Goal: Task Accomplishment & Management: Manage account settings

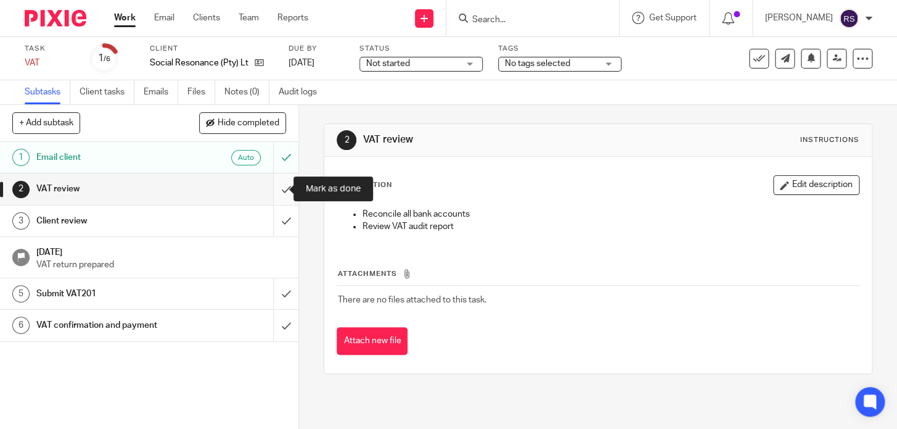
click at [276, 189] on input "submit" at bounding box center [149, 188] width 299 height 31
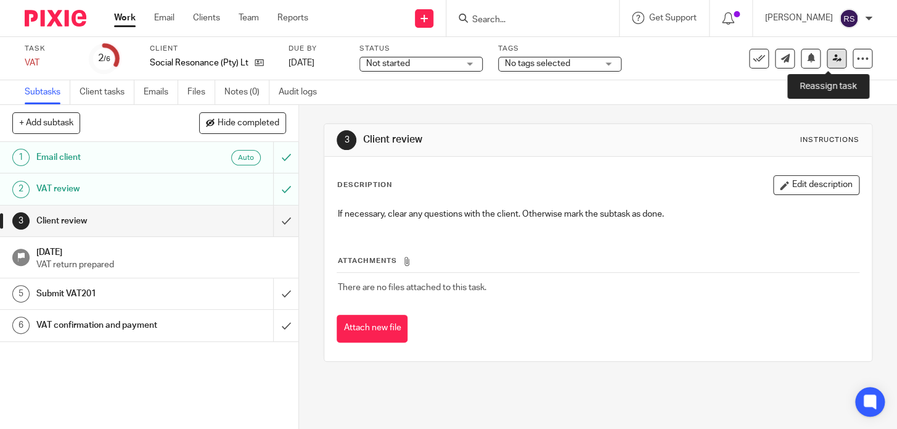
click at [833, 57] on icon at bounding box center [837, 58] width 9 height 9
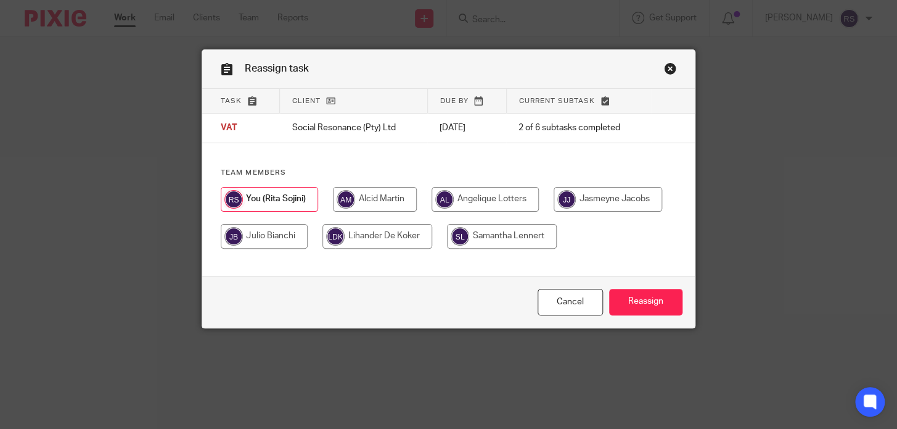
click at [432, 241] on input "radio" at bounding box center [378, 236] width 110 height 25
radio input "true"
click at [612, 300] on input "Reassign" at bounding box center [645, 302] width 73 height 27
click at [667, 64] on link "Close this dialog window" at bounding box center [670, 70] width 12 height 17
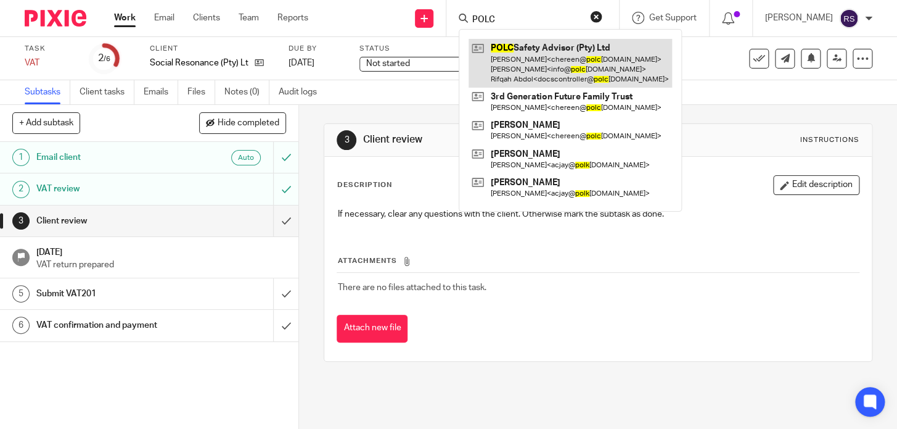
type input "POLC"
click at [569, 56] on link at bounding box center [571, 63] width 204 height 49
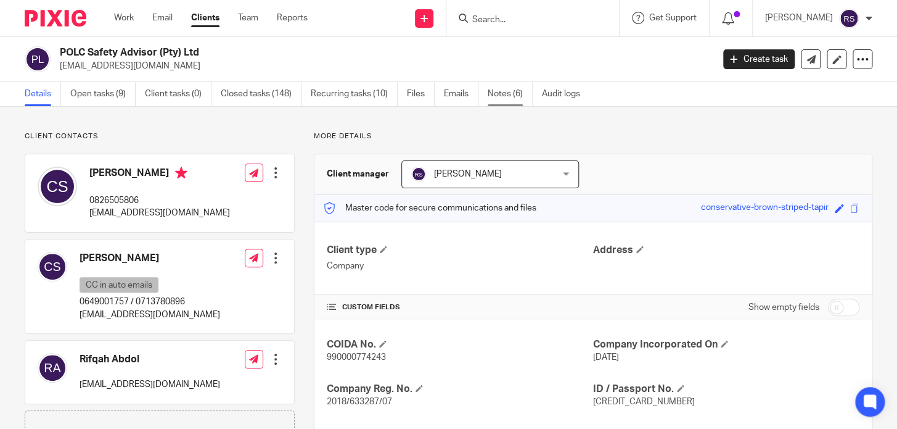
click at [496, 97] on link "Notes (6)" at bounding box center [510, 94] width 45 height 24
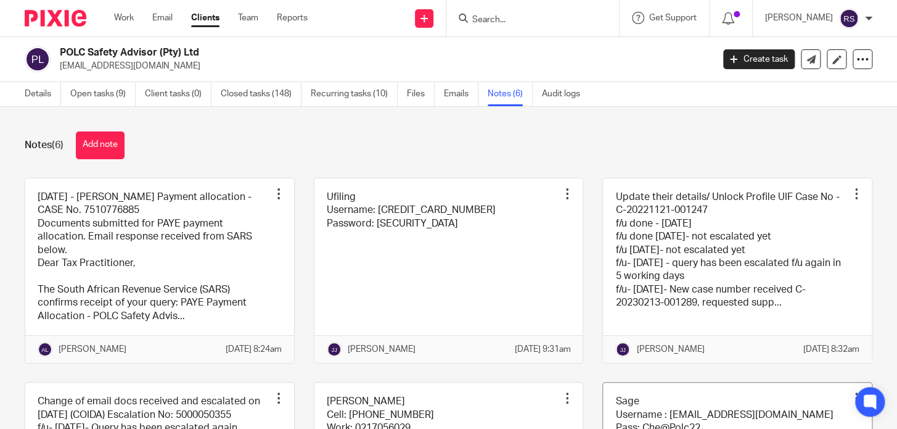
scroll to position [194, 0]
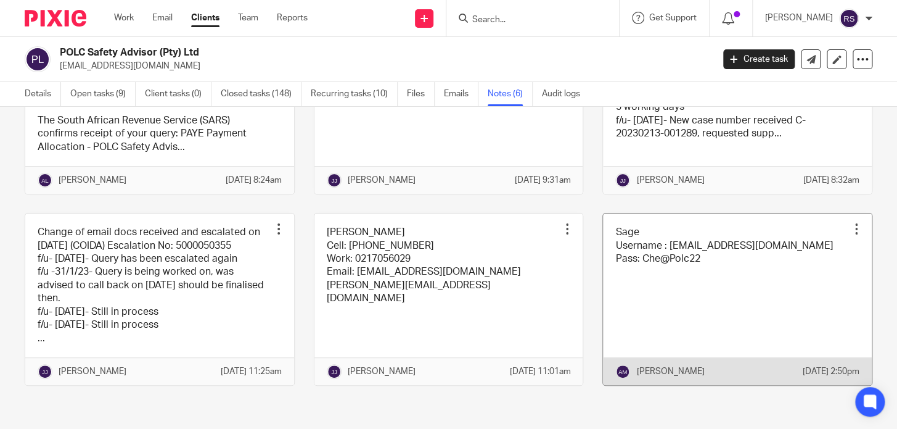
click at [653, 258] on link at bounding box center [737, 298] width 269 height 171
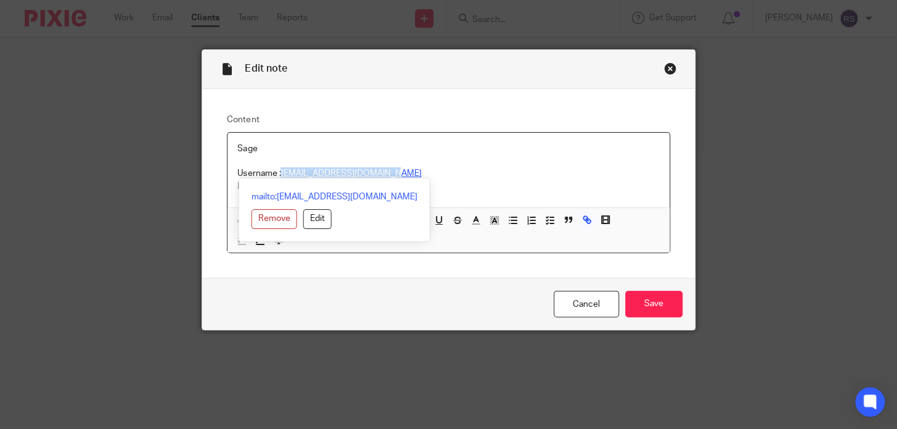
drag, startPoint x: 411, startPoint y: 176, endPoint x: 279, endPoint y: 173, distance: 132.0
click at [279, 173] on p "Username : [EMAIL_ADDRESS][DOMAIN_NAME]" at bounding box center [448, 173] width 422 height 12
copy link "[EMAIL_ADDRESS][DOMAIN_NAME]"
click at [466, 178] on p "Username : [EMAIL_ADDRESS][DOMAIN_NAME]" at bounding box center [448, 173] width 422 height 12
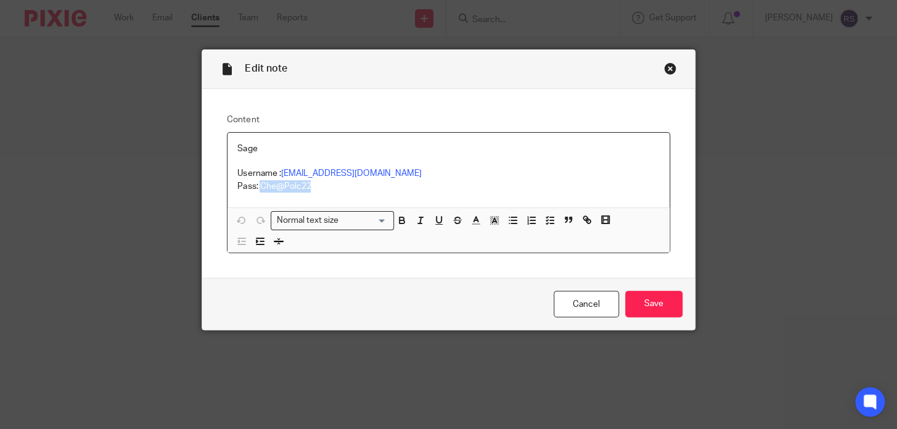
drag, startPoint x: 313, startPoint y: 187, endPoint x: 255, endPoint y: 192, distance: 58.2
click at [255, 192] on p "Pass: Che@Polc22" at bounding box center [448, 186] width 422 height 12
copy p "Che@Polc22"
click at [664, 64] on div "Close this dialog window" at bounding box center [670, 68] width 12 height 12
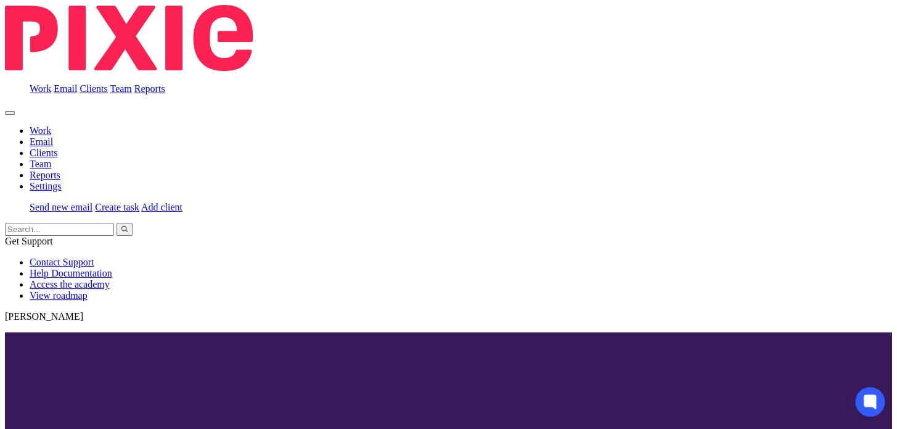
scroll to position [194, 0]
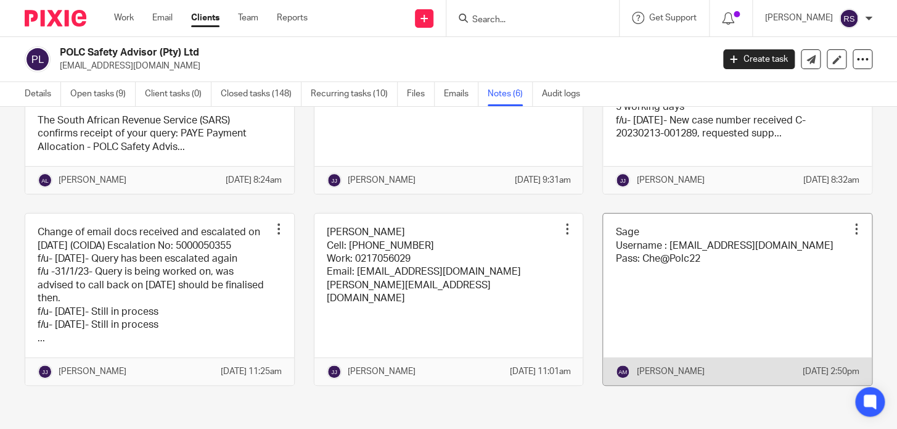
click at [688, 260] on link at bounding box center [737, 298] width 269 height 171
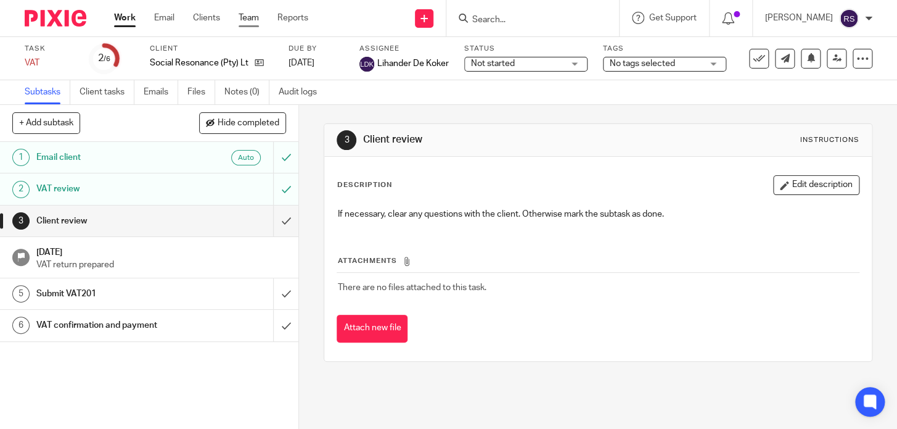
click at [250, 22] on link "Team" at bounding box center [249, 18] width 20 height 12
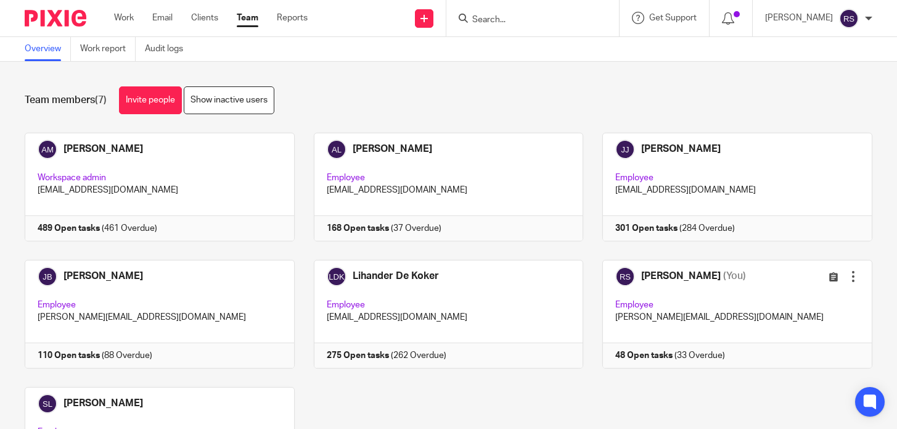
click at [695, 287] on link at bounding box center [727, 314] width 289 height 109
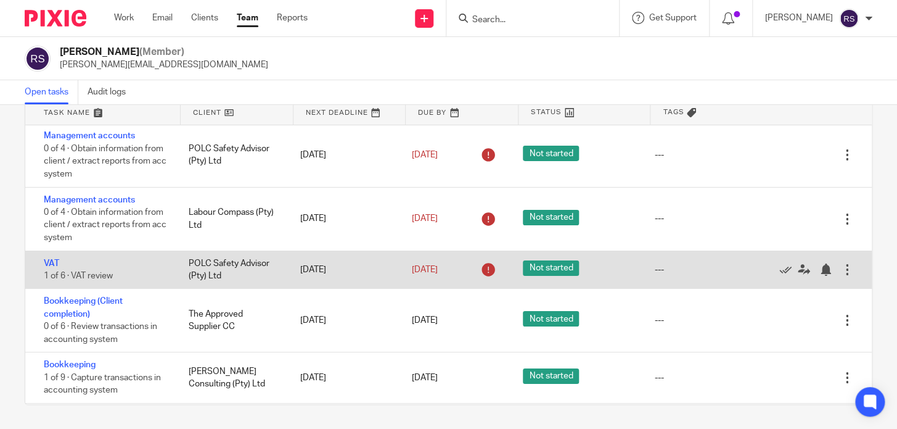
scroll to position [1845, 0]
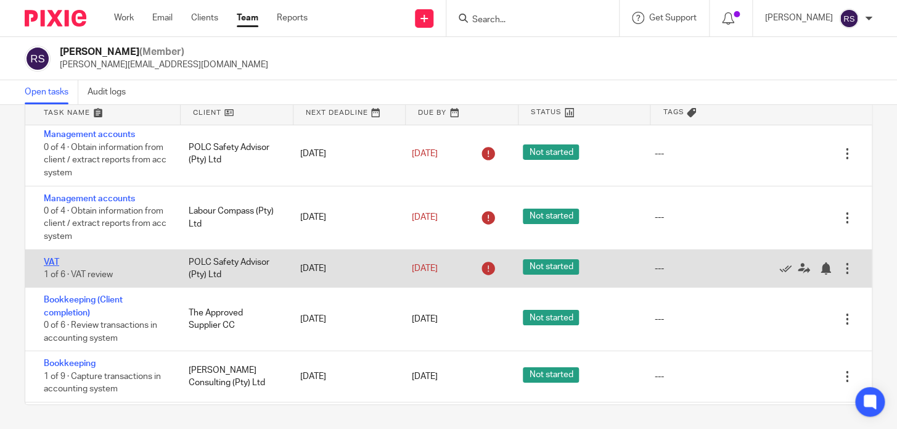
click at [52, 266] on link "VAT" at bounding box center [51, 262] width 15 height 9
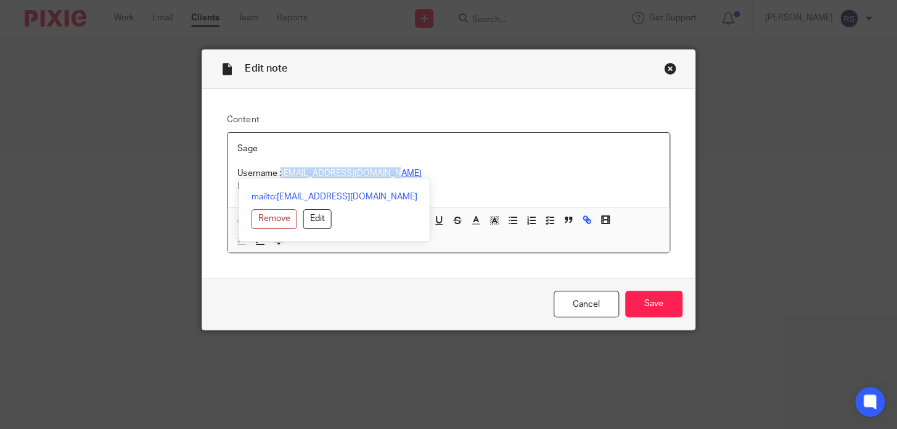
drag, startPoint x: 393, startPoint y: 173, endPoint x: 279, endPoint y: 175, distance: 114.7
click at [279, 175] on p "Username : chereen@polcsafety.co.za" at bounding box center [448, 173] width 422 height 12
copy link "chereen@polcsafety.co.za"
click at [457, 170] on p "Username : chereen@polcsafety.co.za" at bounding box center [448, 173] width 422 height 12
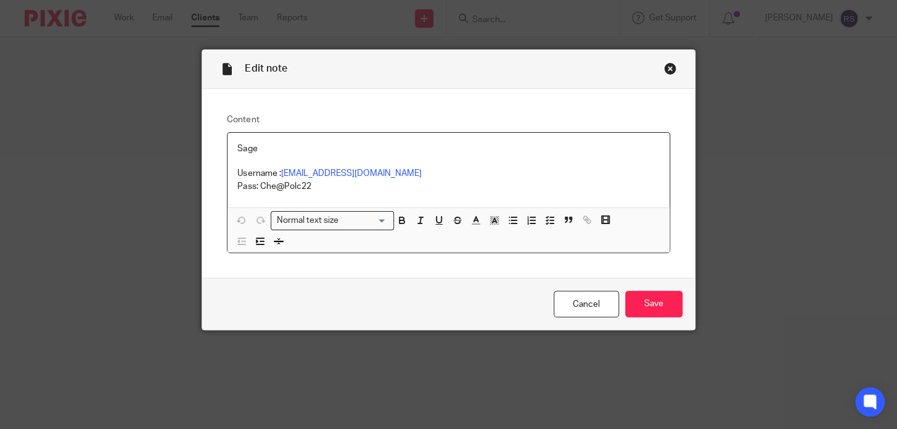
click at [285, 187] on p "Pass: Che@Polc22" at bounding box center [448, 186] width 422 height 12
click at [322, 189] on p "Pass: Che@Polc22" at bounding box center [448, 186] width 422 height 12
drag, startPoint x: 321, startPoint y: 186, endPoint x: 257, endPoint y: 187, distance: 64.2
click at [257, 187] on p "Pass: Che@Polc22" at bounding box center [448, 186] width 422 height 12
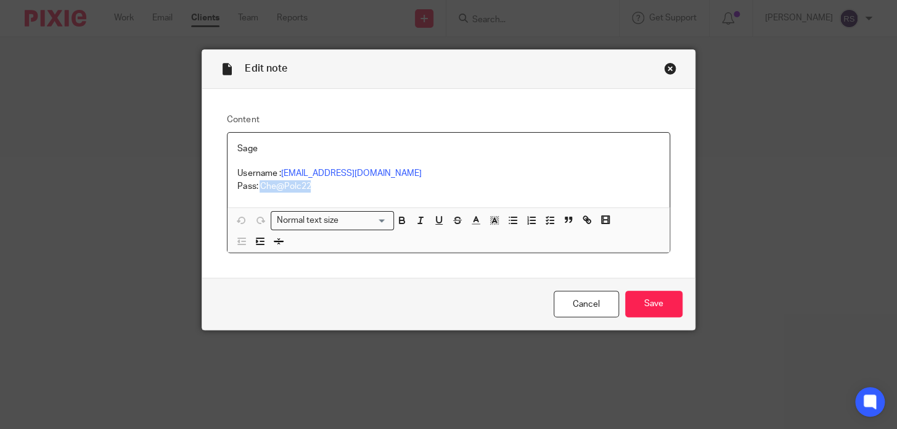
copy p "Che@Polc22"
click at [669, 70] on div "Close this dialog window" at bounding box center [670, 68] width 12 height 12
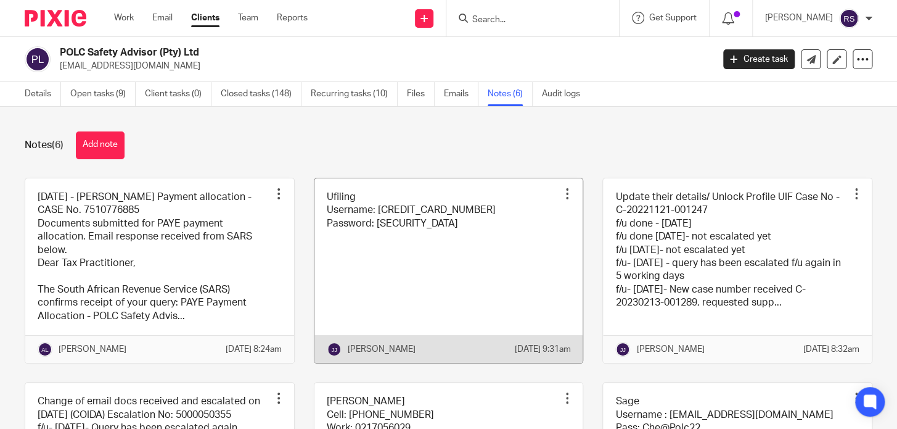
click at [484, 218] on link at bounding box center [449, 270] width 269 height 184
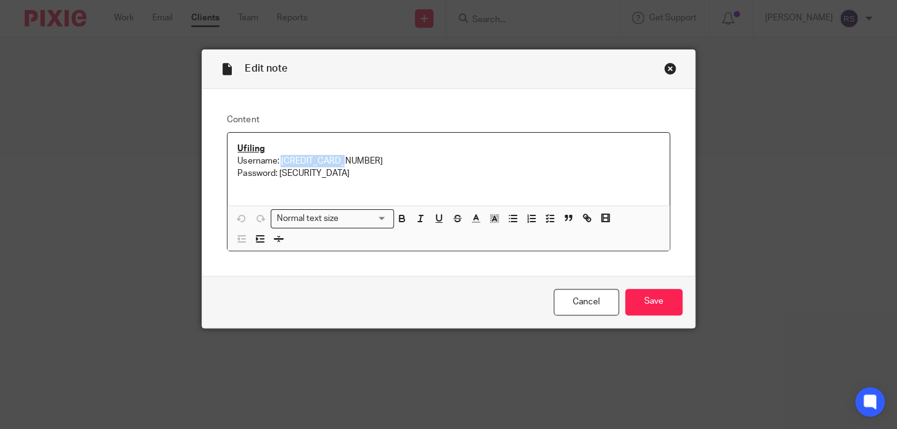
drag, startPoint x: 353, startPoint y: 160, endPoint x: 278, endPoint y: 162, distance: 74.7
click at [278, 162] on p "Username: [CREDIT_CARD_NUMBER]" at bounding box center [448, 161] width 422 height 12
copy p "[CREDIT_CARD_NUMBER]"
drag, startPoint x: 312, startPoint y: 173, endPoint x: 276, endPoint y: 172, distance: 35.8
click at [276, 172] on p "Password: [SECURITY_DATA]" at bounding box center [448, 173] width 422 height 12
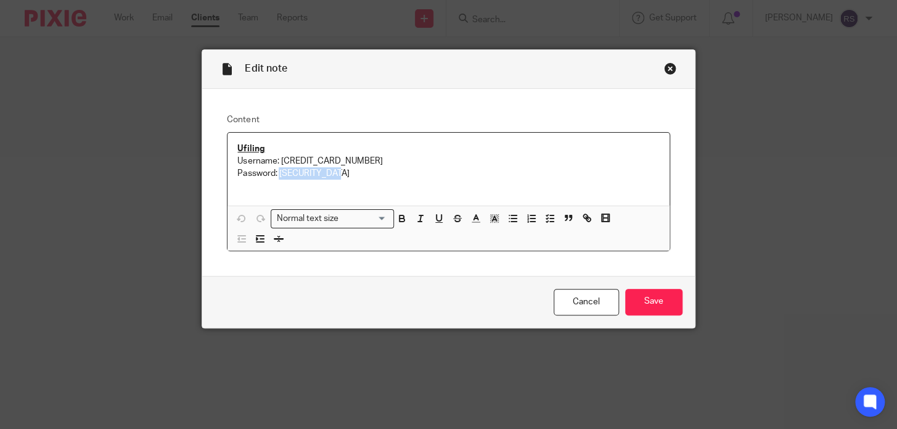
copy p "Chereen6808!*"
click at [664, 70] on div "Close this dialog window" at bounding box center [670, 68] width 12 height 12
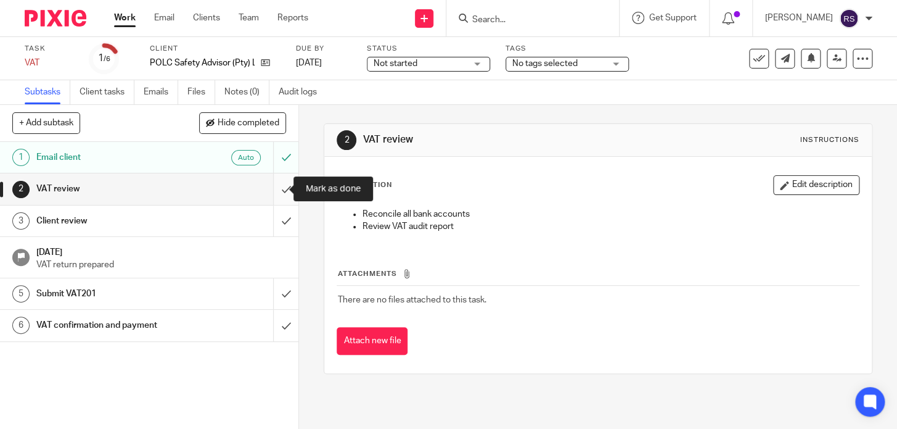
click at [278, 191] on input "submit" at bounding box center [149, 188] width 299 height 31
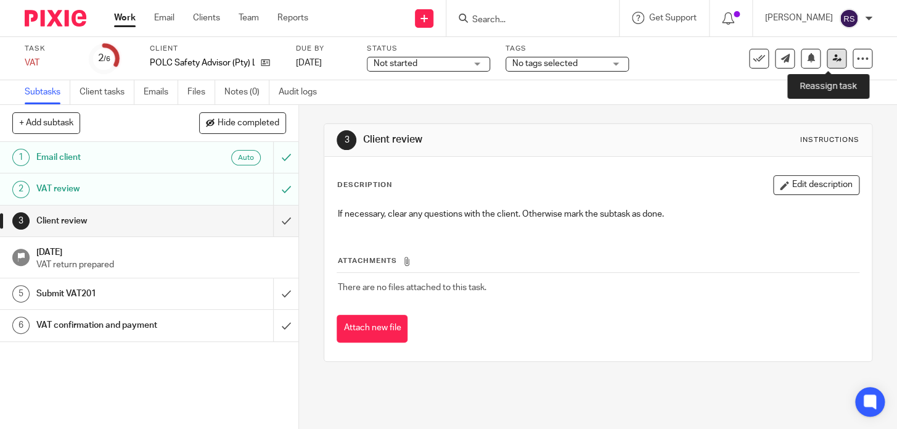
click at [833, 62] on icon at bounding box center [837, 58] width 9 height 9
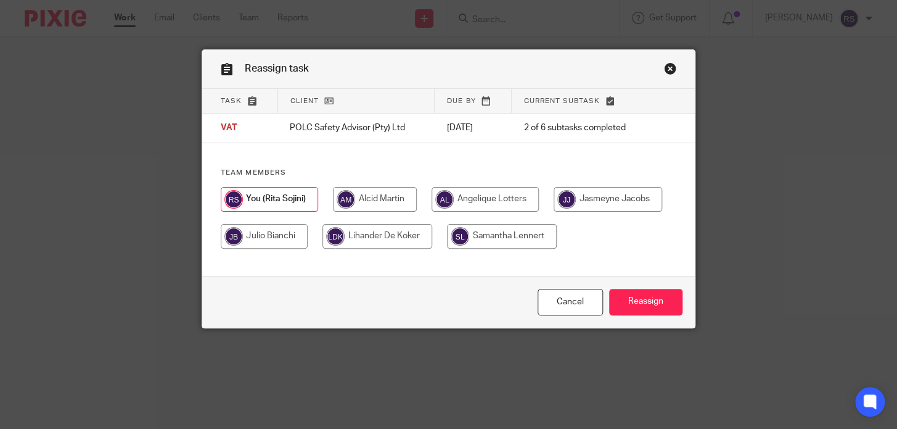
click at [432, 246] on input "radio" at bounding box center [378, 236] width 110 height 25
radio input "true"
click at [646, 302] on input "Reassign" at bounding box center [645, 302] width 73 height 27
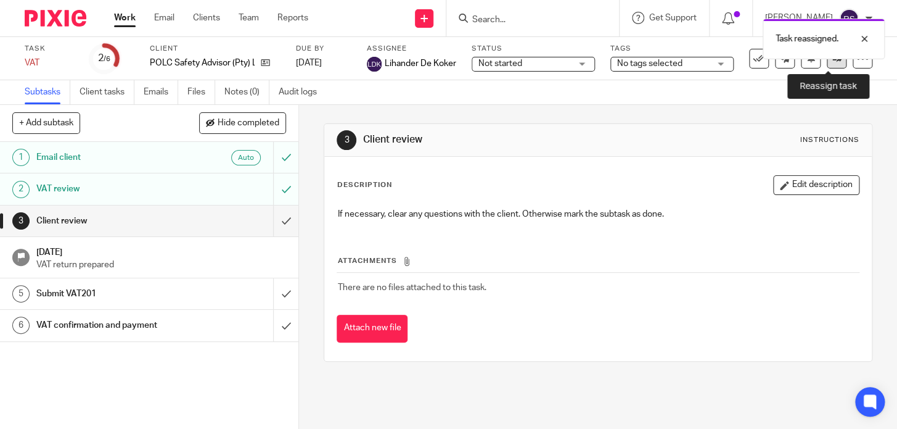
click at [835, 64] on link at bounding box center [837, 59] width 20 height 20
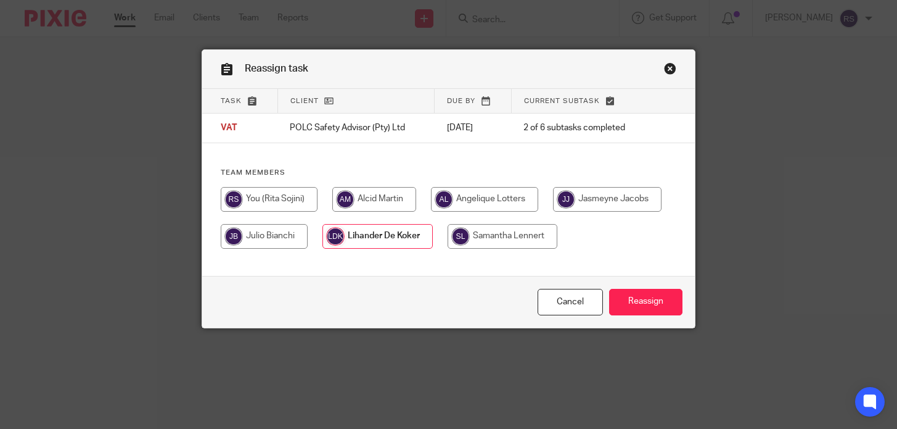
click at [673, 67] on div "Reassign task" at bounding box center [448, 69] width 492 height 39
click at [666, 67] on link "Close this dialog window" at bounding box center [670, 70] width 12 height 17
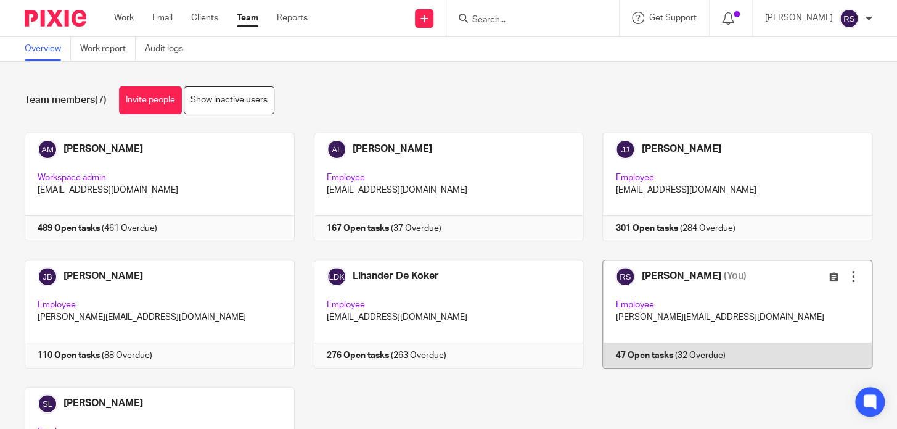
click at [702, 298] on link at bounding box center [727, 314] width 289 height 109
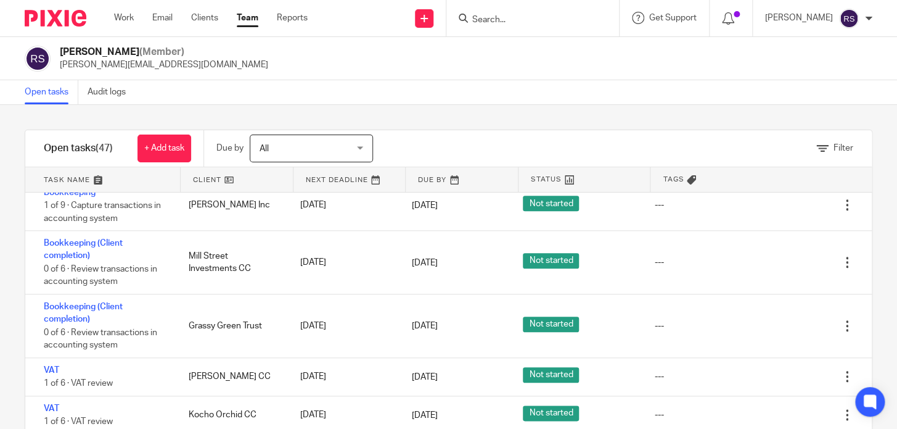
scroll to position [67, 0]
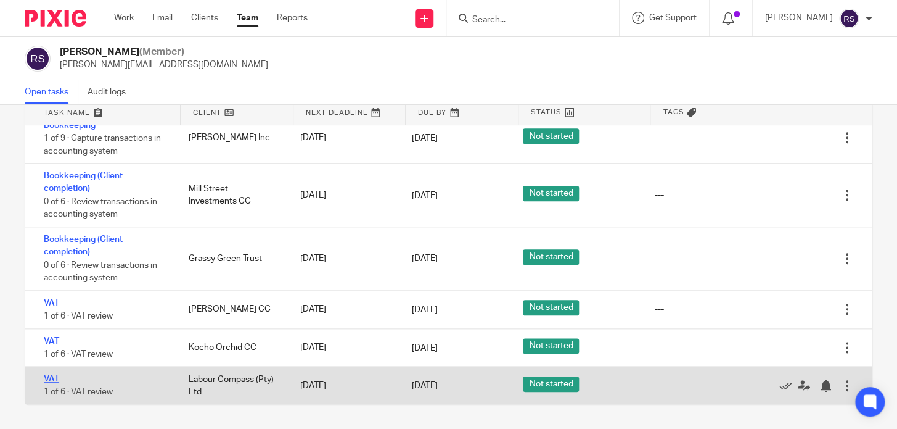
click at [53, 376] on link "VAT" at bounding box center [51, 378] width 15 height 9
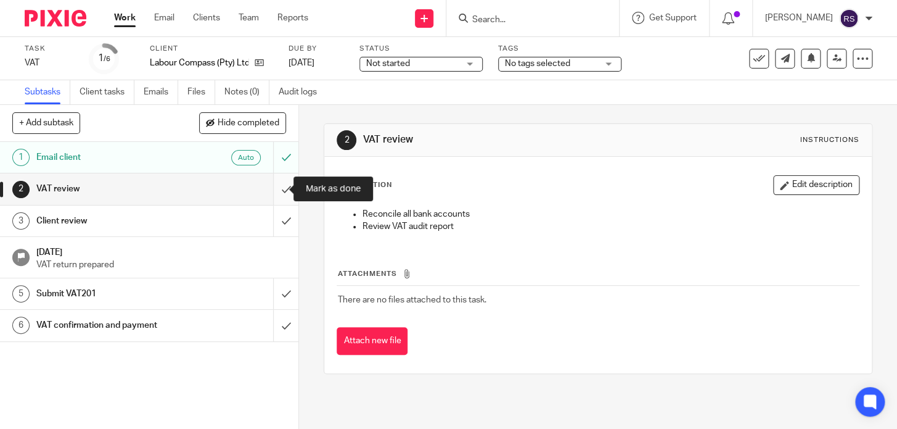
click at [271, 186] on input "submit" at bounding box center [149, 188] width 299 height 31
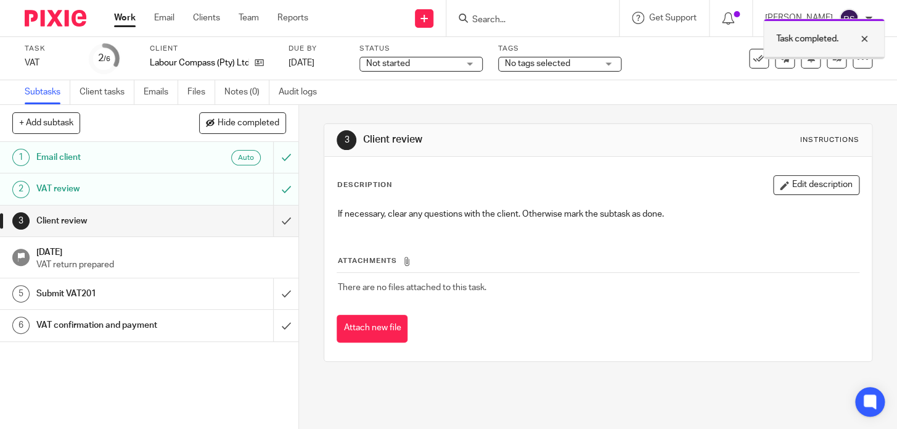
click at [870, 36] on div at bounding box center [855, 38] width 33 height 15
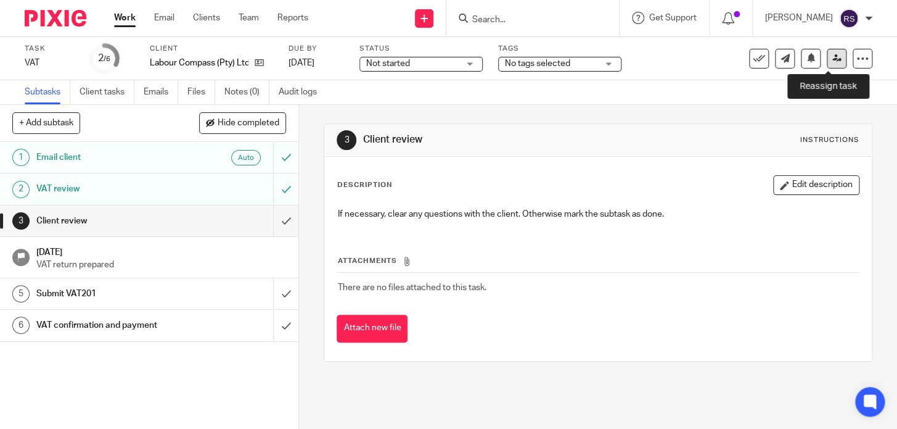
click at [833, 60] on icon at bounding box center [837, 58] width 9 height 9
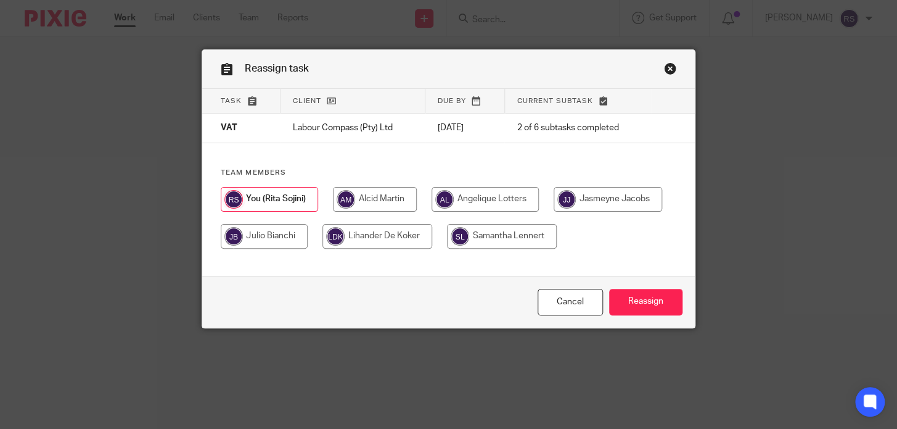
click at [308, 241] on input "radio" at bounding box center [264, 236] width 87 height 25
radio input "true"
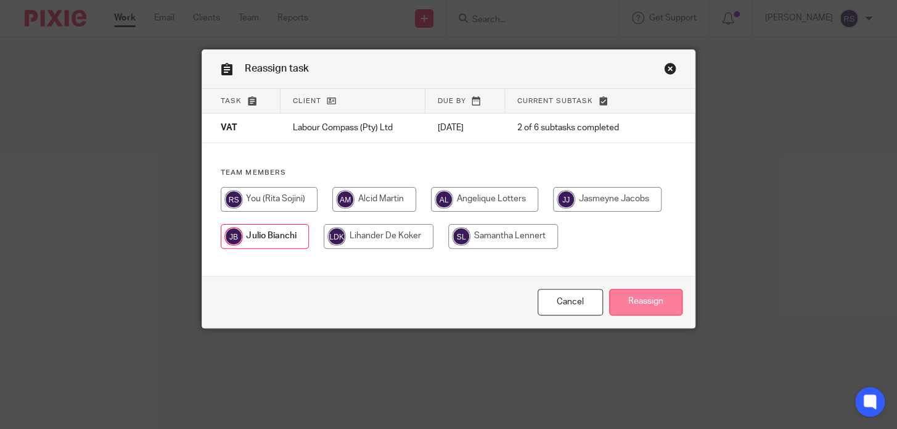
click at [635, 303] on input "Reassign" at bounding box center [645, 302] width 73 height 27
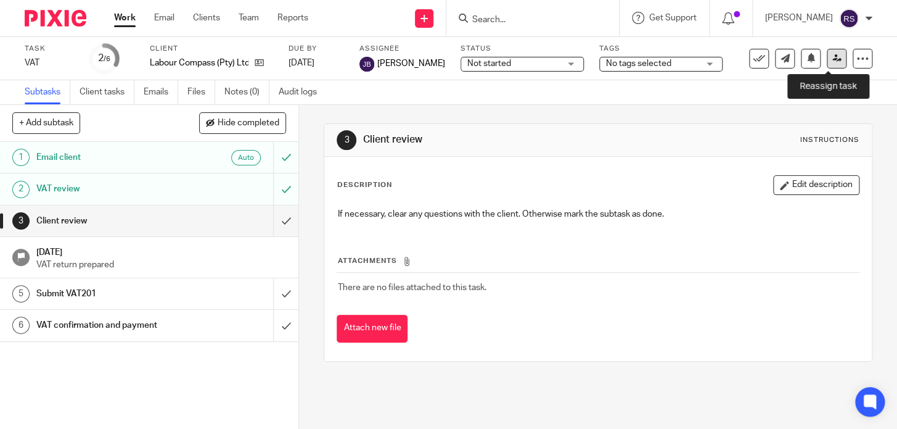
click at [827, 60] on link at bounding box center [837, 59] width 20 height 20
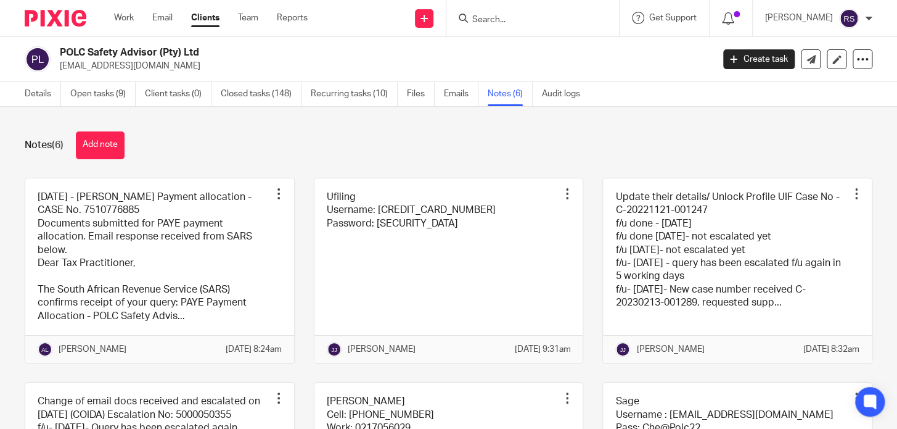
click at [596, 28] on div at bounding box center [533, 18] width 173 height 36
click at [550, 23] on input "Search" at bounding box center [526, 20] width 111 height 11
type input "LABO"
click button "submit" at bounding box center [0, 0] width 0 height 0
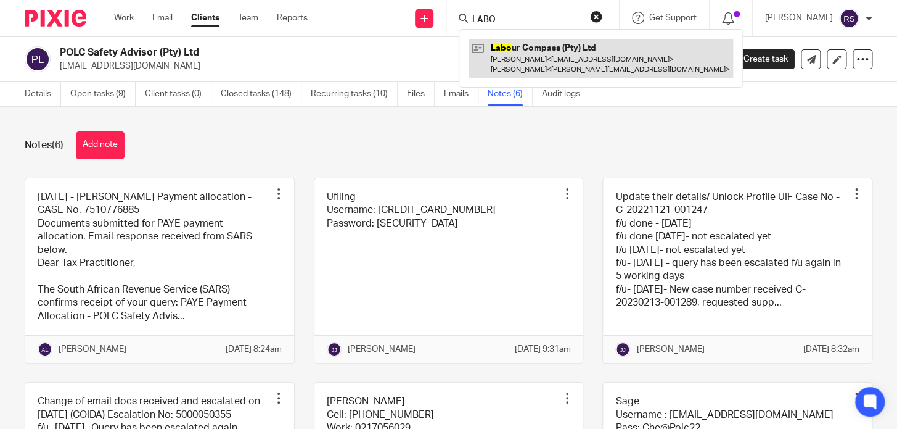
click at [581, 65] on link at bounding box center [601, 58] width 265 height 38
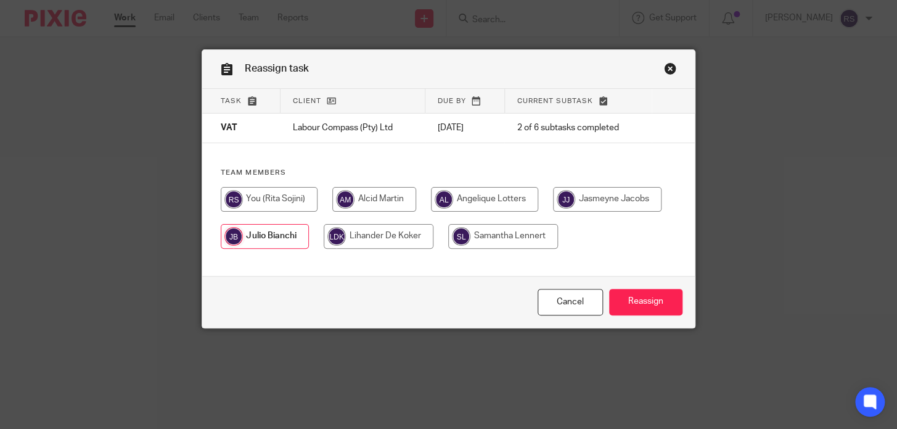
click at [270, 204] on input "radio" at bounding box center [269, 199] width 97 height 25
radio input "true"
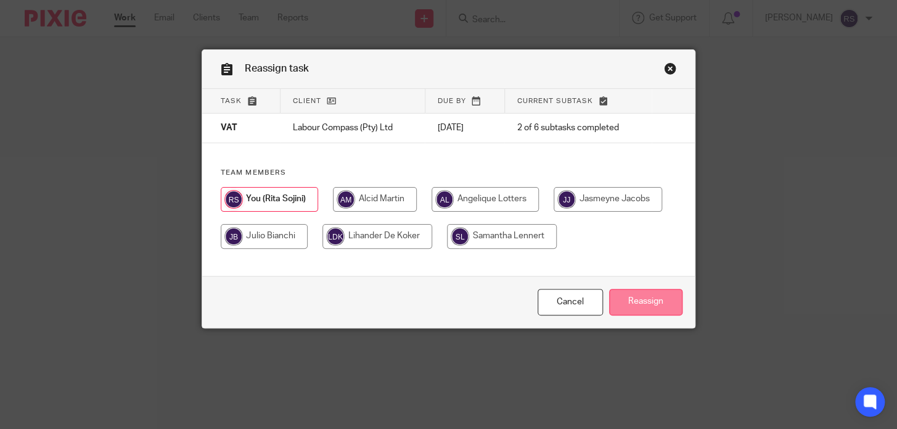
click at [657, 315] on input "Reassign" at bounding box center [645, 302] width 73 height 27
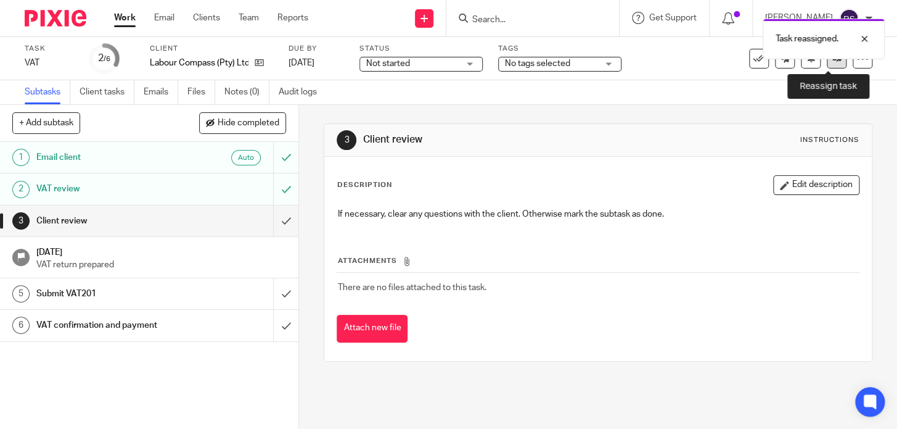
click at [835, 63] on link at bounding box center [837, 59] width 20 height 20
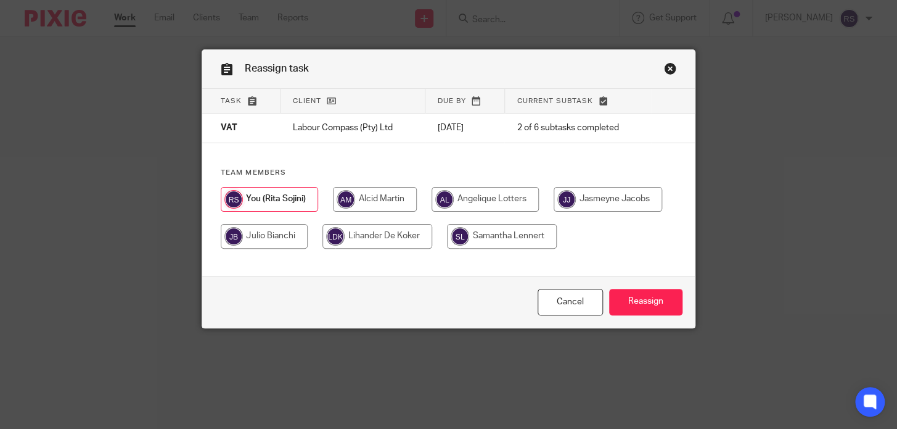
click at [308, 241] on input "radio" at bounding box center [264, 236] width 87 height 25
radio input "true"
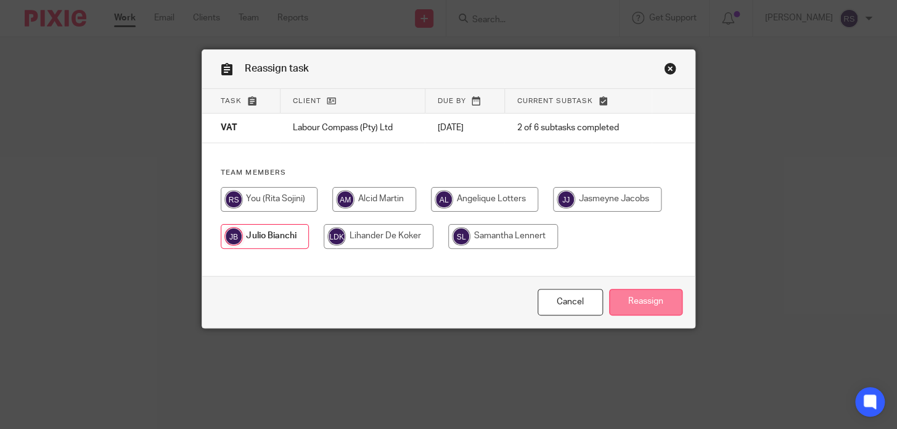
click at [650, 310] on input "Reassign" at bounding box center [645, 302] width 73 height 27
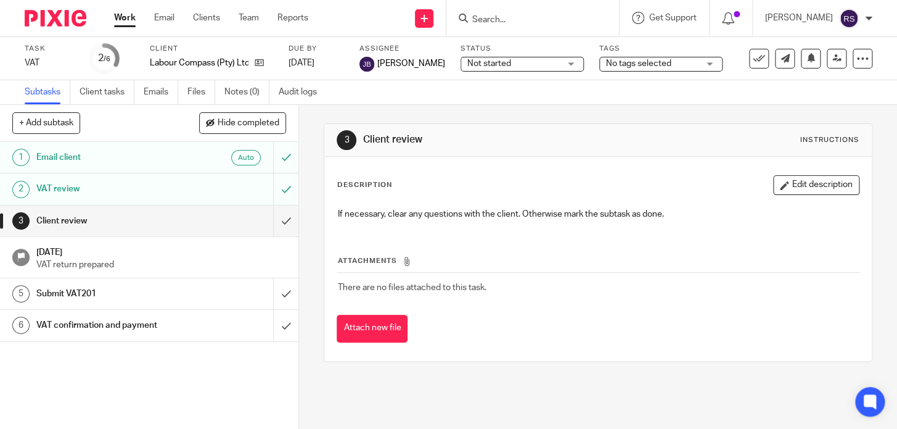
click at [540, 23] on div "Task reassigned." at bounding box center [667, 35] width 437 height 47
click at [536, 18] on input "Search" at bounding box center [526, 20] width 111 height 11
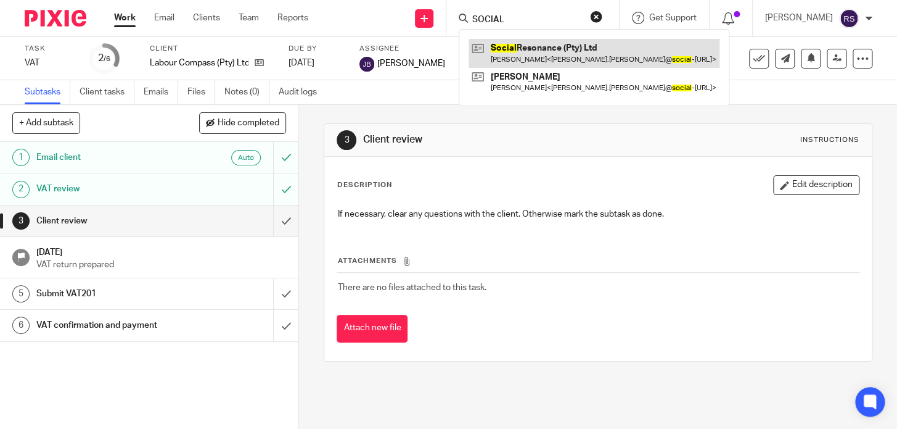
type input "SOCIAL"
click at [553, 49] on link at bounding box center [594, 53] width 251 height 28
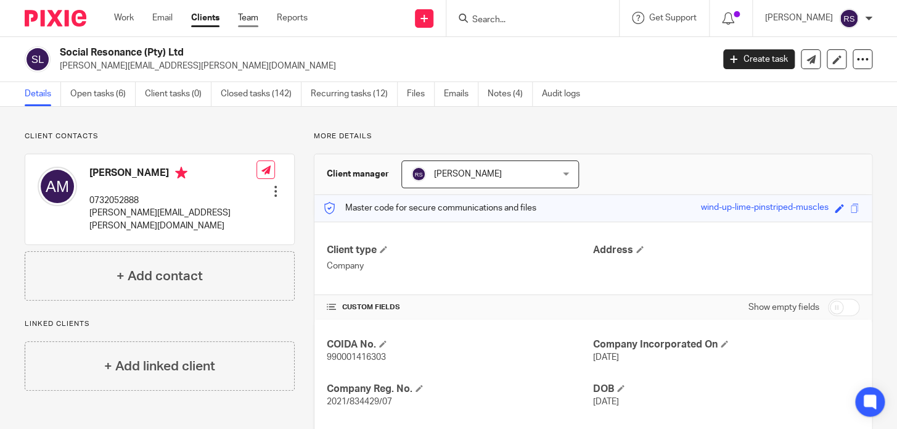
click at [252, 21] on link "Team" at bounding box center [248, 18] width 20 height 12
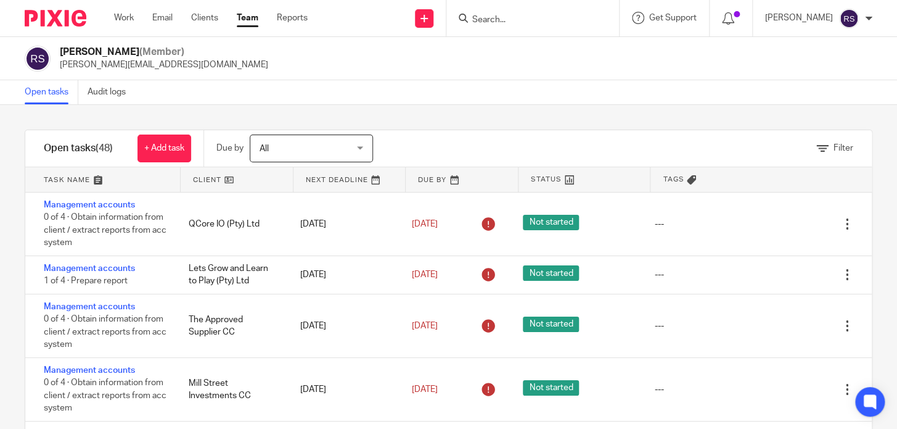
scroll to position [1851, 0]
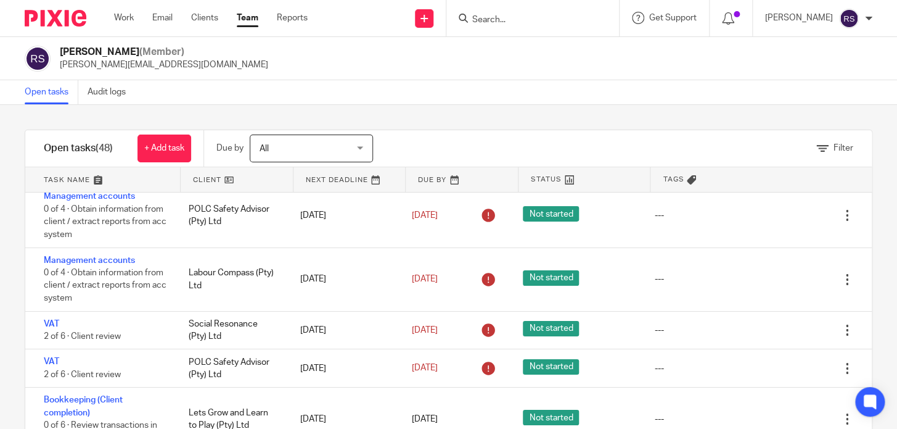
click at [522, 110] on div "Filter tasks Only show tasks matching all of these conditions 1 Client name Is …" at bounding box center [448, 267] width 897 height 324
click at [522, 21] on input "Search" at bounding box center [526, 20] width 111 height 11
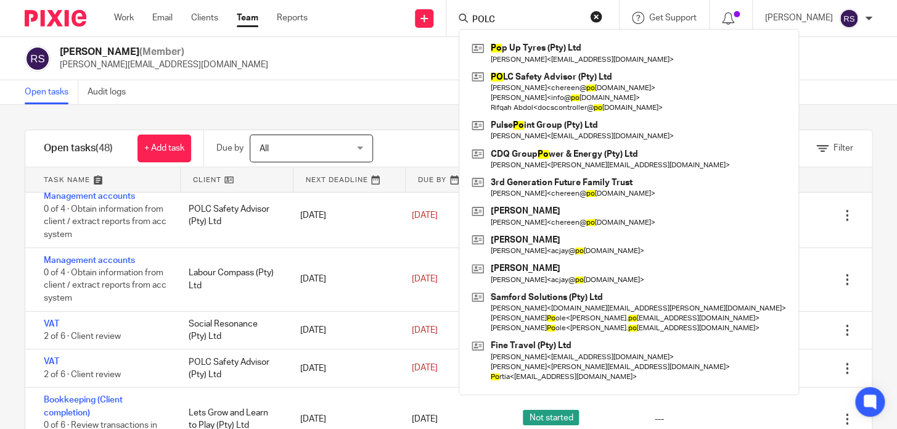
type input "POLC"
click button "submit" at bounding box center [0, 0] width 0 height 0
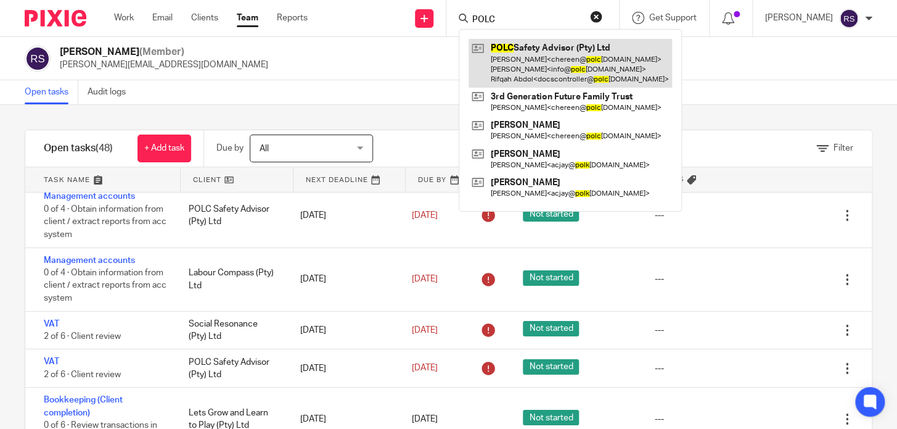
click at [530, 76] on link at bounding box center [571, 63] width 204 height 49
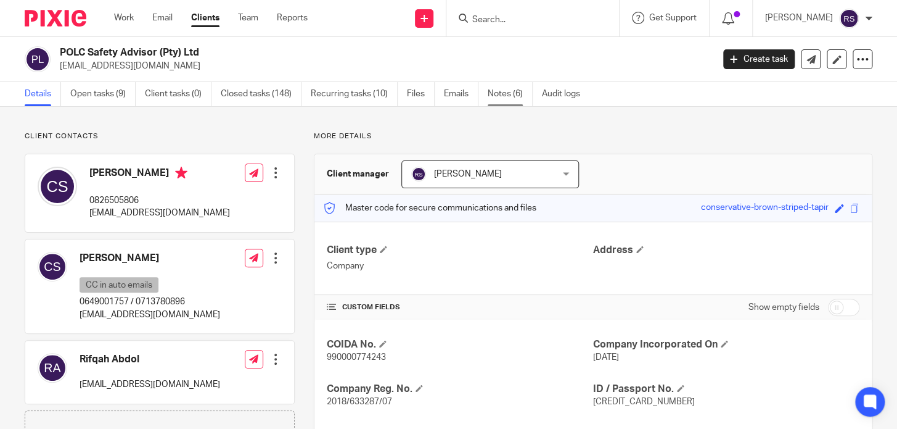
click at [492, 84] on link "Notes (6)" at bounding box center [510, 94] width 45 height 24
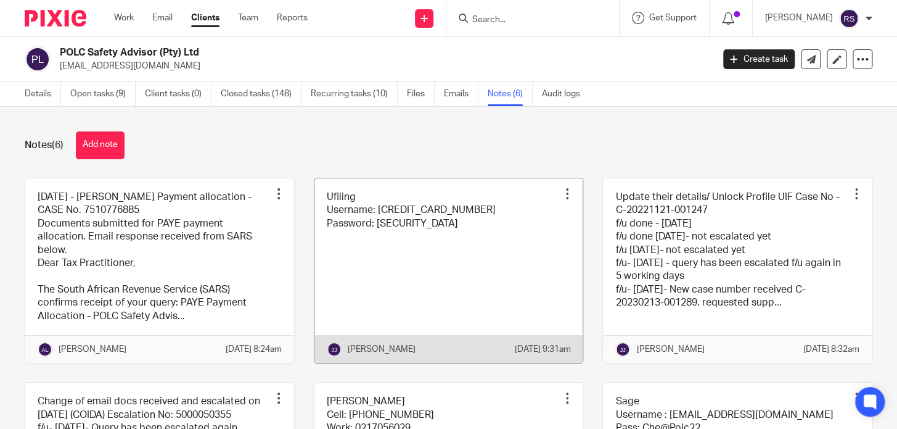
click at [571, 238] on link at bounding box center [449, 270] width 269 height 184
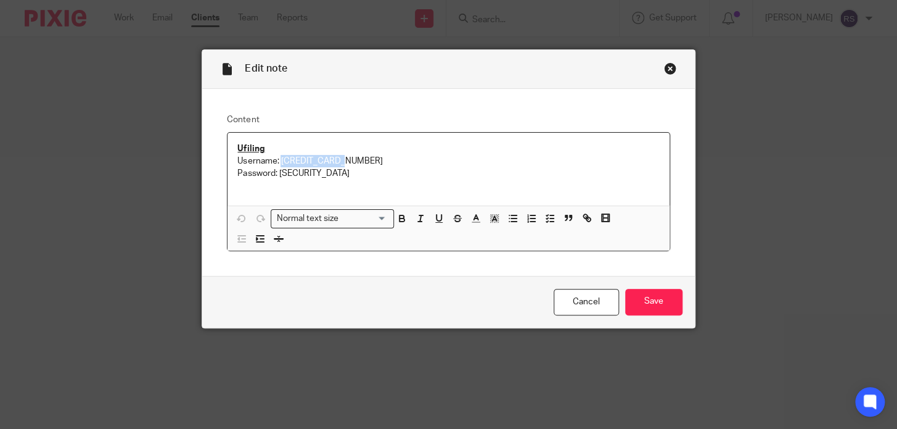
drag, startPoint x: 357, startPoint y: 154, endPoint x: 277, endPoint y: 163, distance: 80.6
click at [277, 163] on p "Username: 6808070162086" at bounding box center [448, 161] width 422 height 12
copy p "6808070162086"
click at [664, 70] on div "Close this dialog window" at bounding box center [670, 68] width 12 height 12
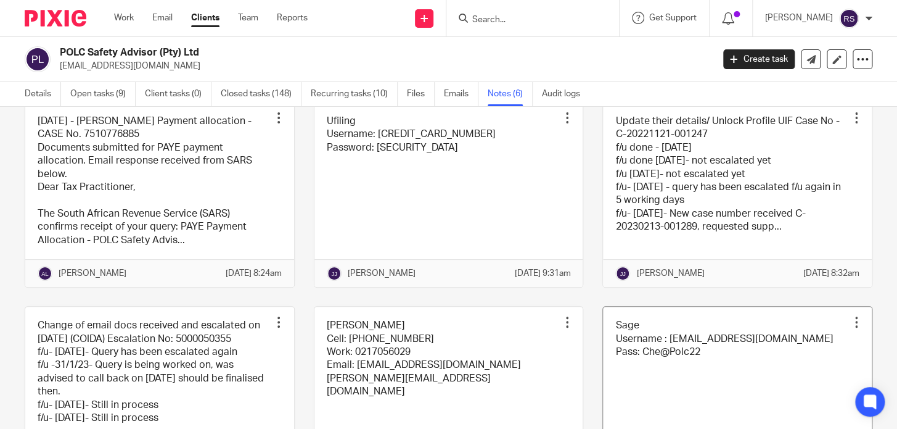
scroll to position [194, 0]
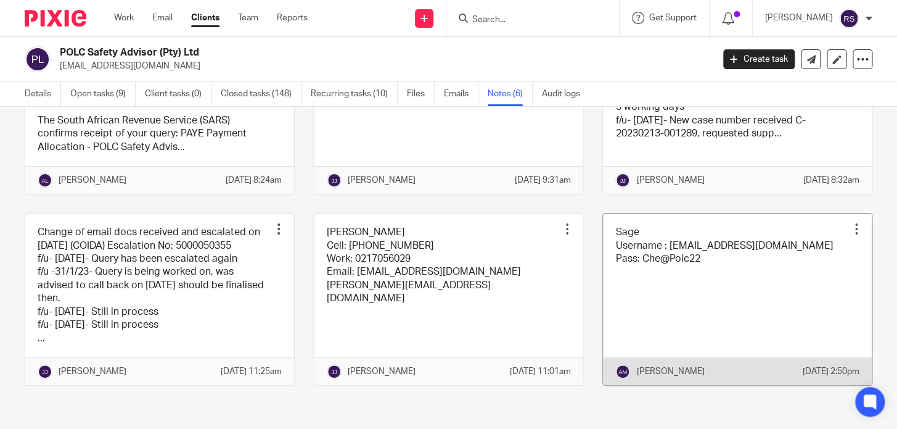
click at [694, 259] on link at bounding box center [737, 298] width 269 height 171
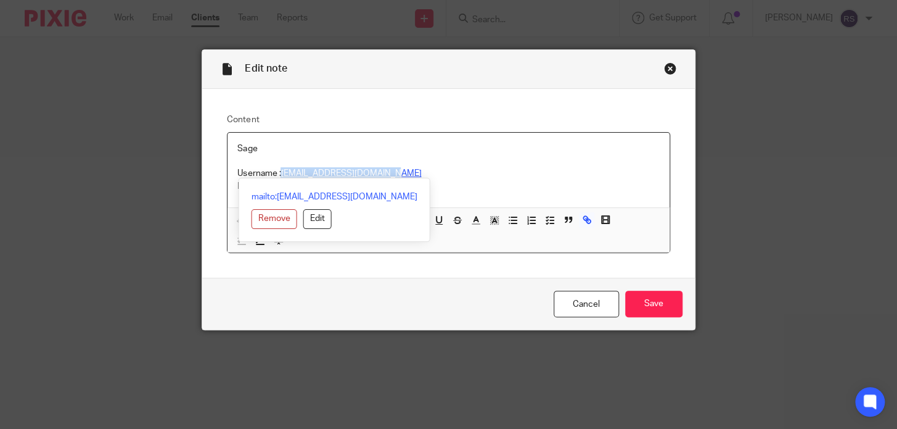
drag, startPoint x: 389, startPoint y: 174, endPoint x: 279, endPoint y: 173, distance: 109.8
click at [279, 173] on p "Username : chereen@polcsafety.co.za" at bounding box center [448, 173] width 422 height 12
copy link "[EMAIL_ADDRESS][DOMAIN_NAME]"
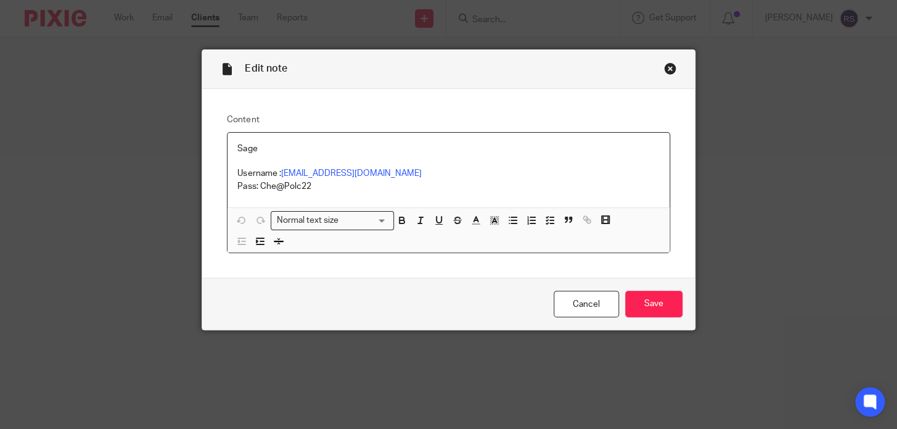
drag, startPoint x: 480, startPoint y: 187, endPoint x: 405, endPoint y: 185, distance: 75.3
click at [481, 187] on p "Pass: Che@Polc22" at bounding box center [448, 186] width 422 height 12
drag, startPoint x: 316, startPoint y: 190, endPoint x: 279, endPoint y: 183, distance: 37.7
click at [257, 188] on p "Pass: Che@Polc22" at bounding box center [448, 186] width 422 height 12
copy p "Che@Polc22"
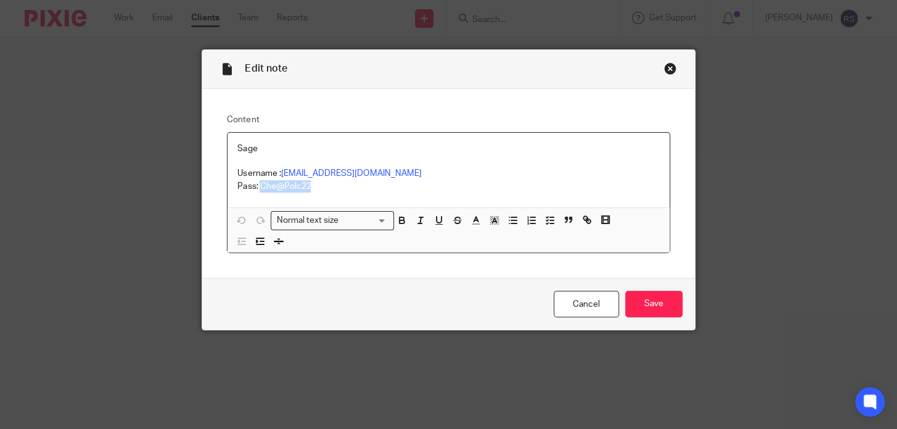
click at [664, 67] on div "Close this dialog window" at bounding box center [670, 68] width 12 height 12
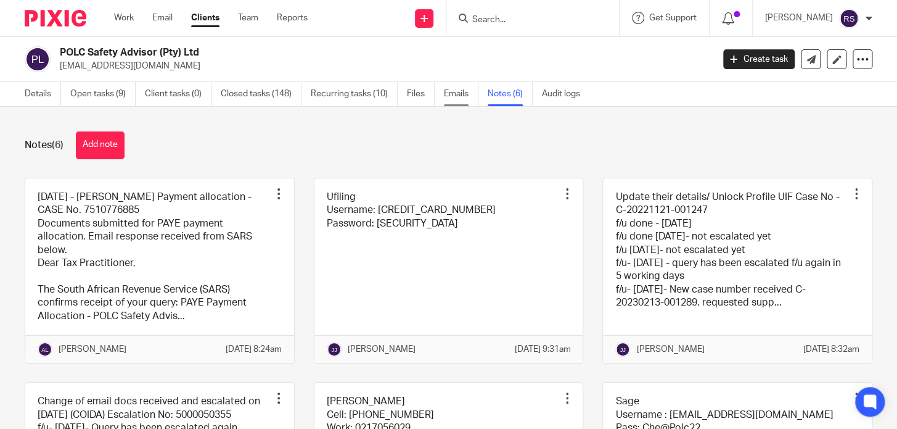
click at [468, 96] on link "Emails" at bounding box center [461, 94] width 35 height 24
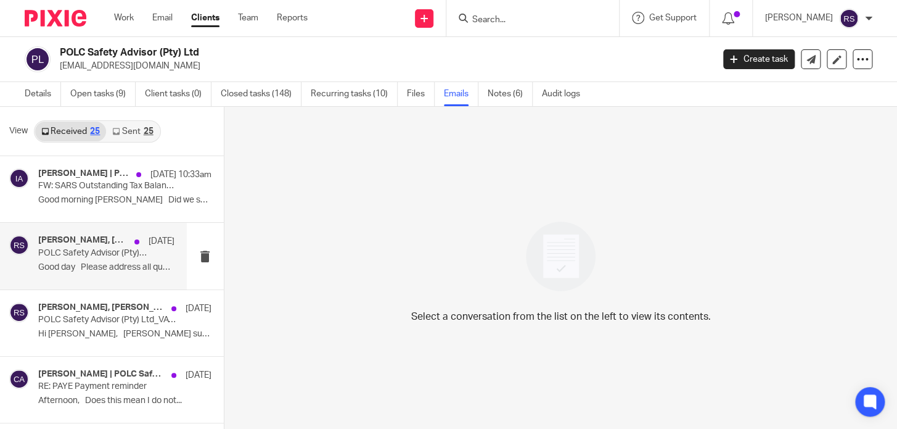
click at [81, 256] on p "POLC Safety Advisor (Pty) Ltd_July Managment Report" at bounding box center [92, 253] width 109 height 10
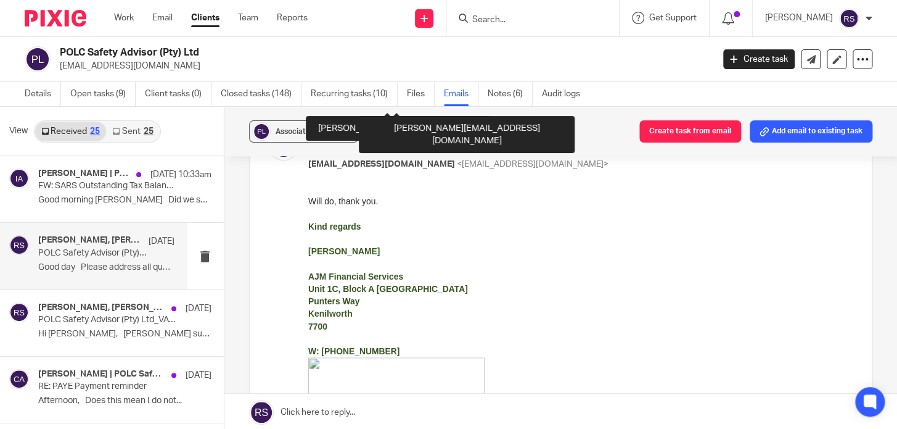
scroll to position [897, 0]
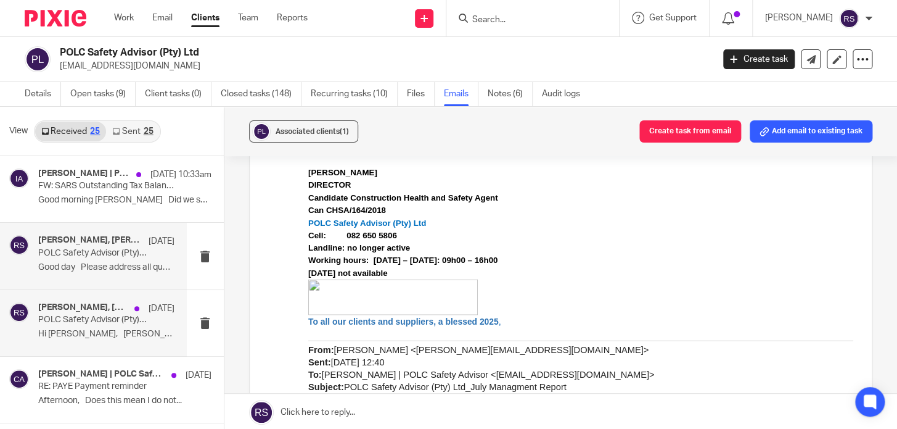
click at [104, 333] on p "Hi [PERSON_NAME], [PERSON_NAME] submitted a PAYE..." at bounding box center [106, 334] width 136 height 10
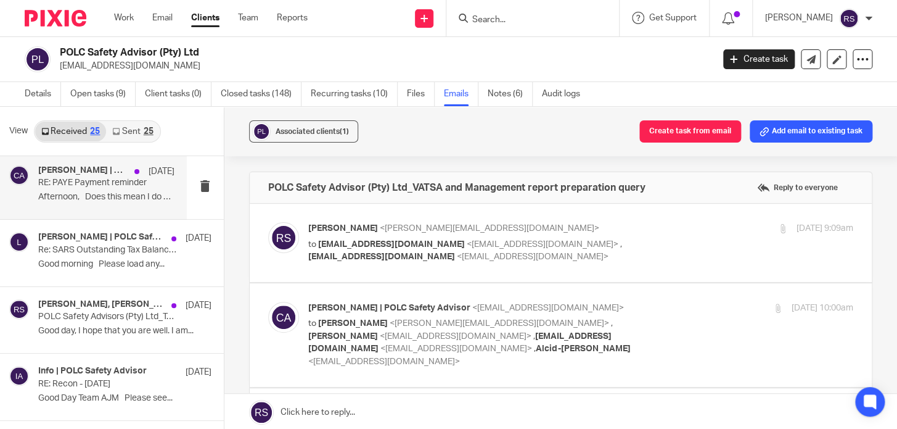
scroll to position [224, 0]
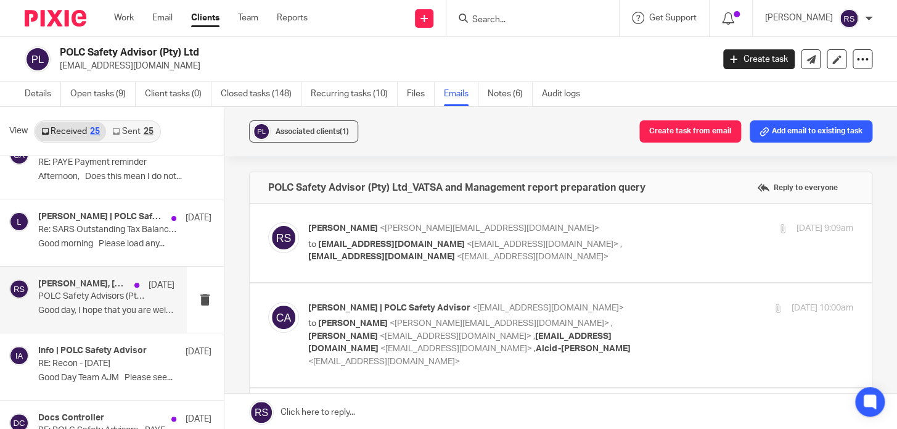
click at [124, 310] on p "Good day, I hope that you are well. I am..." at bounding box center [106, 310] width 136 height 10
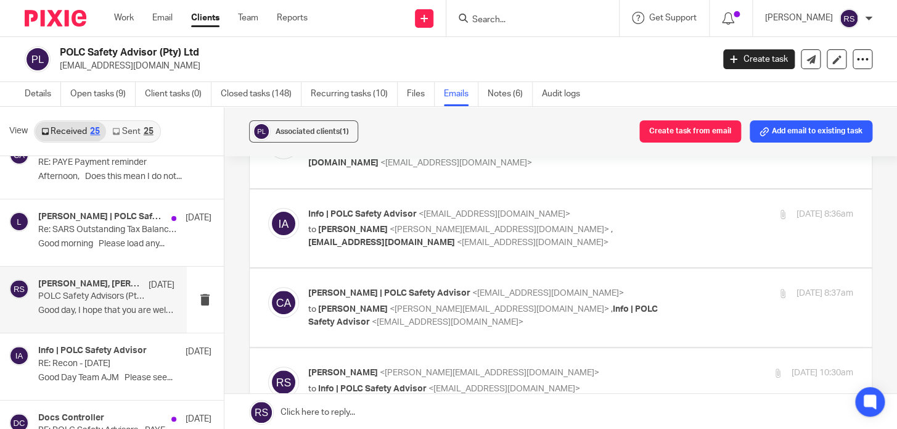
scroll to position [0, 0]
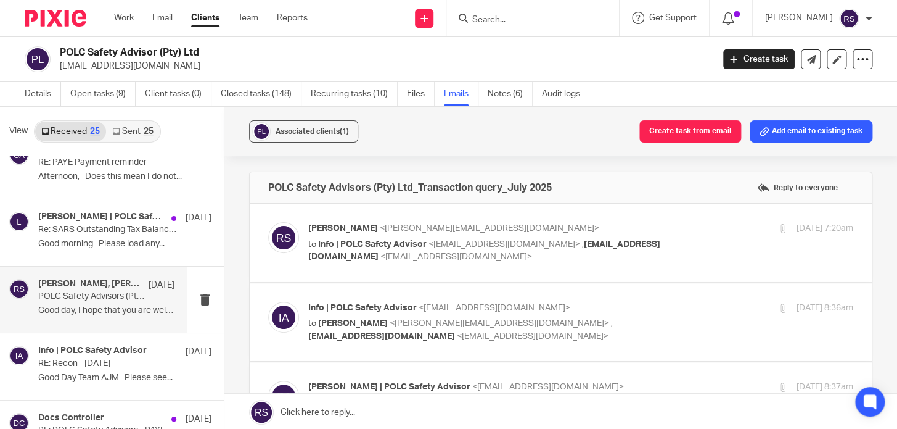
click at [476, 268] on label at bounding box center [561, 243] width 622 height 78
click at [268, 222] on input "checkbox" at bounding box center [268, 221] width 1 height 1
checkbox input "true"
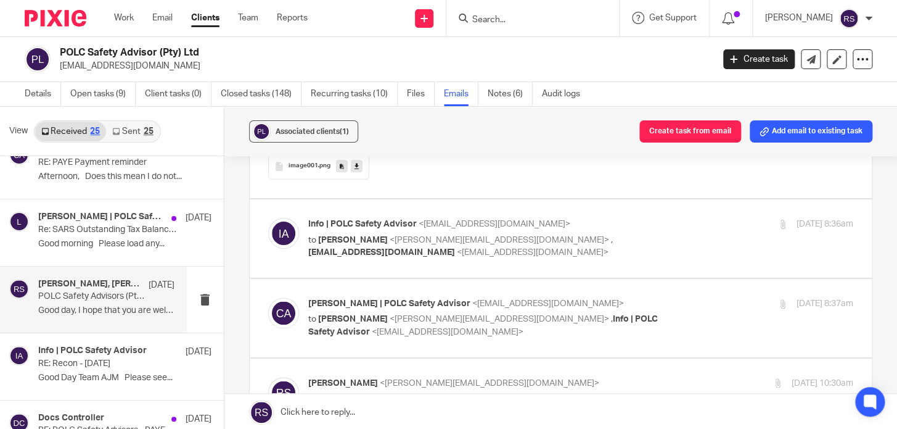
scroll to position [617, 0]
click at [456, 261] on label at bounding box center [561, 237] width 622 height 78
click at [268, 216] on input "checkbox" at bounding box center [268, 216] width 1 height 1
checkbox input "true"
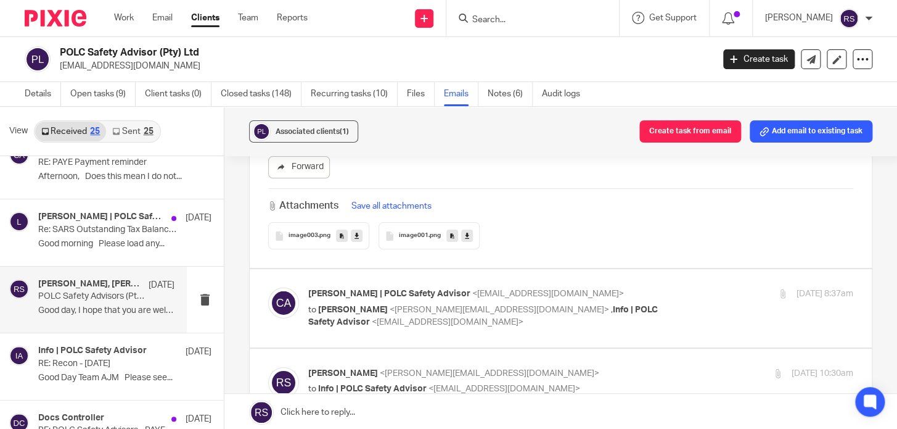
scroll to position [1513, 0]
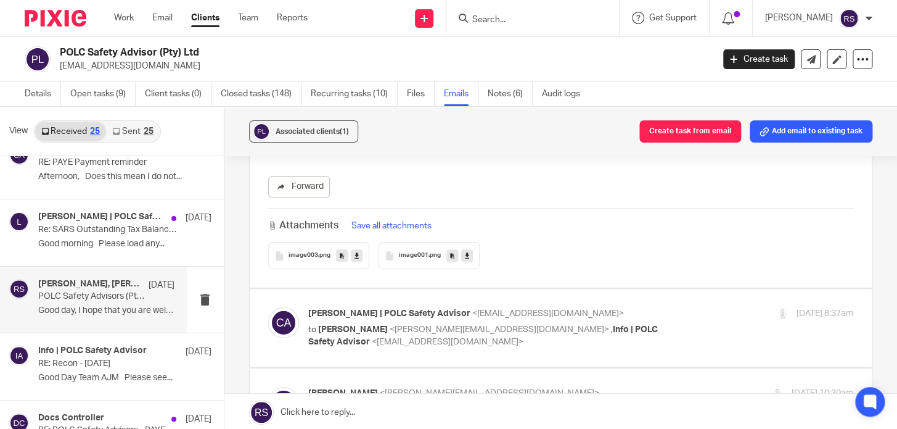
click at [314, 257] on span "image003" at bounding box center [304, 255] width 30 height 7
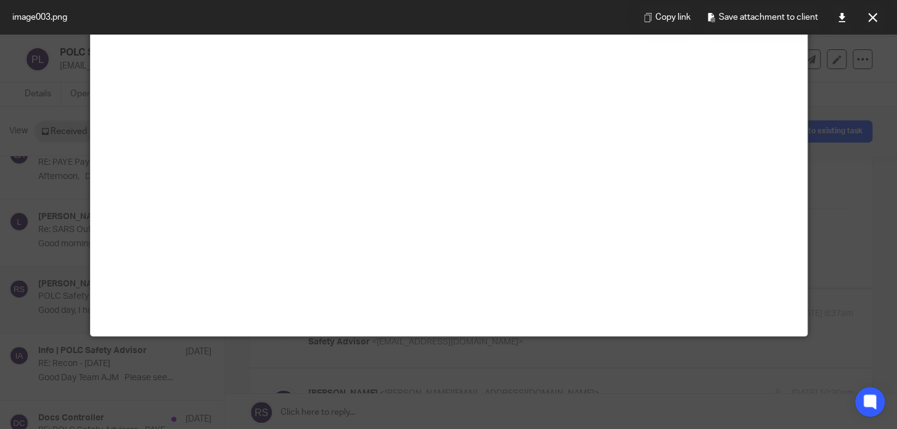
scroll to position [183, 0]
click at [857, 251] on div at bounding box center [448, 214] width 897 height 429
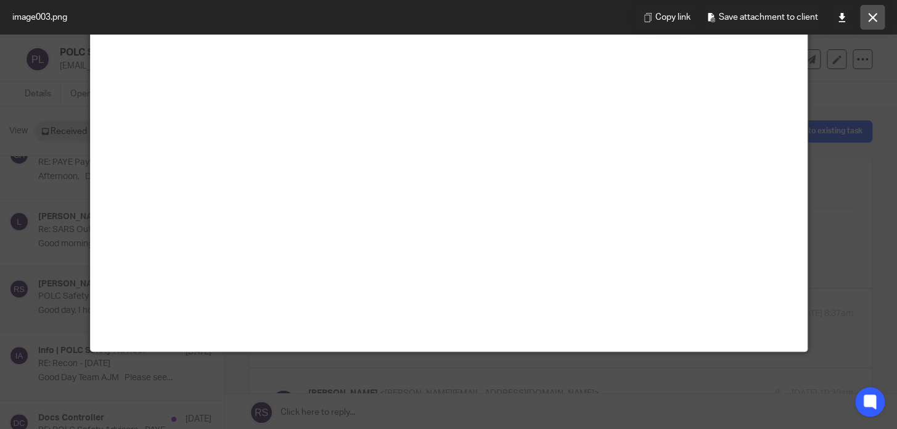
click at [871, 13] on icon at bounding box center [872, 17] width 9 height 9
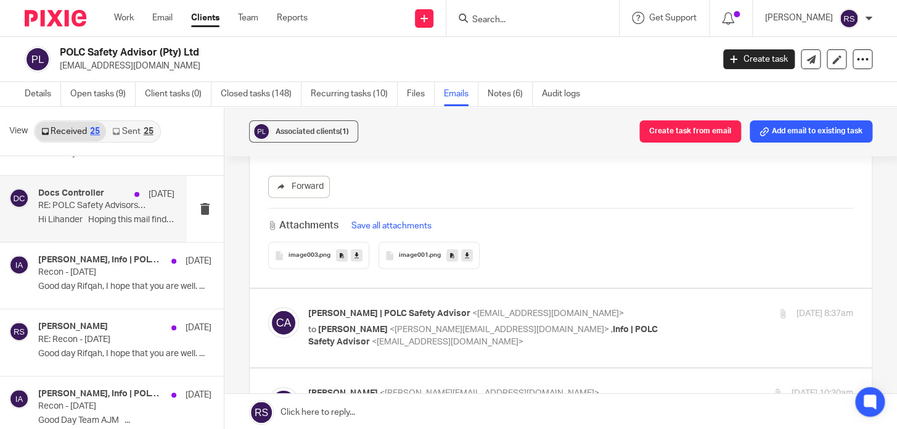
scroll to position [392, 0]
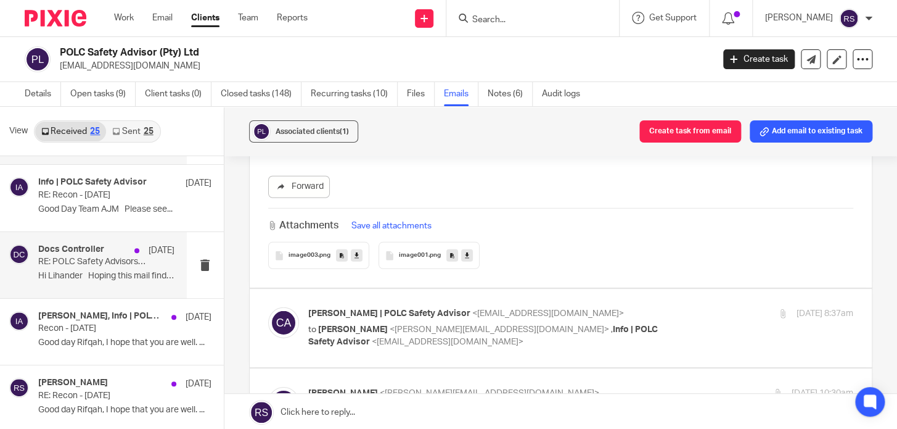
click at [117, 272] on p "Hi Lihander Hoping this mail finds you..." at bounding box center [106, 276] width 136 height 10
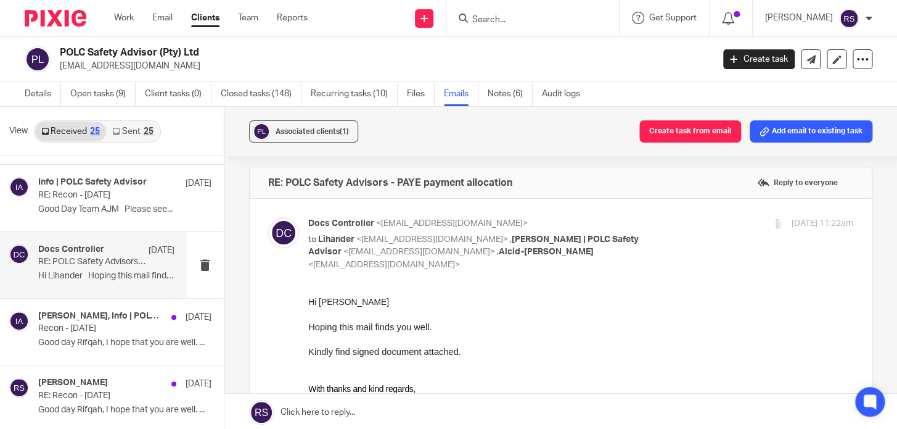
scroll to position [0, 0]
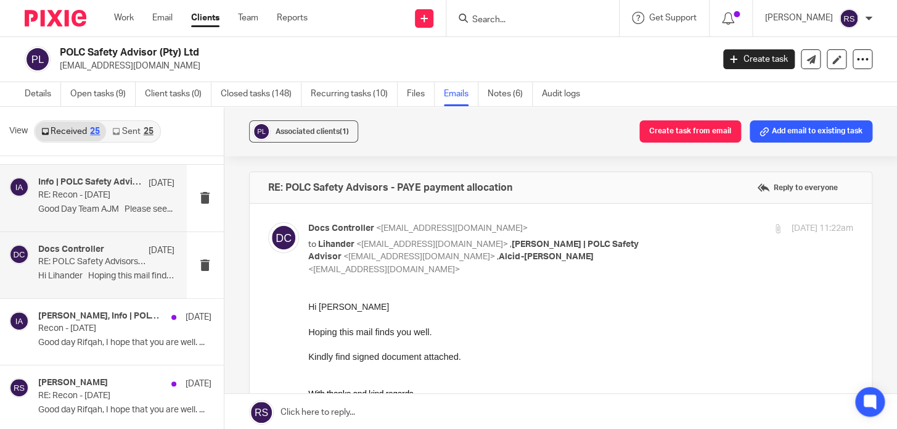
click at [93, 214] on div "Info | POLC Safety Advisor 7 Aug RE: Recon - July 2025 Good Day Team AJM Please…" at bounding box center [106, 197] width 136 height 41
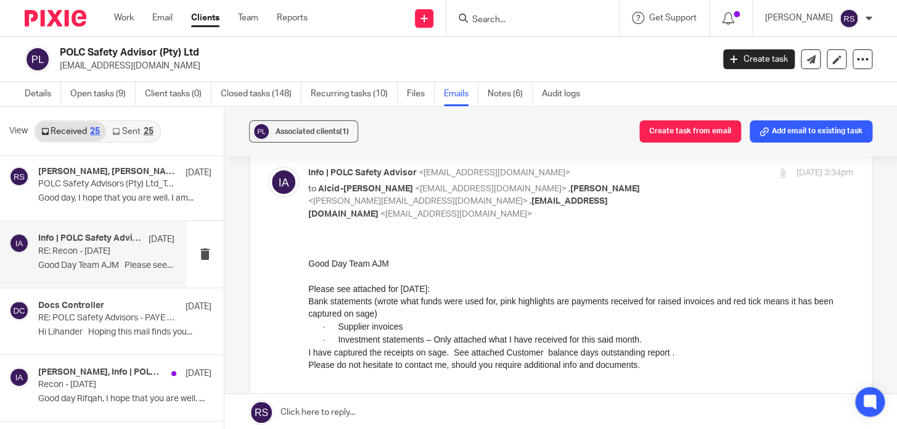
scroll to position [280, 0]
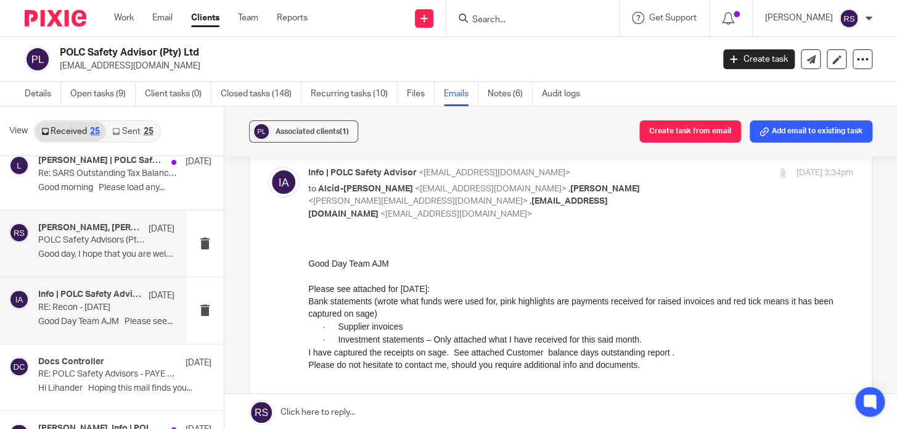
click at [104, 256] on p "Good day, I hope that you are well. I am..." at bounding box center [106, 254] width 136 height 10
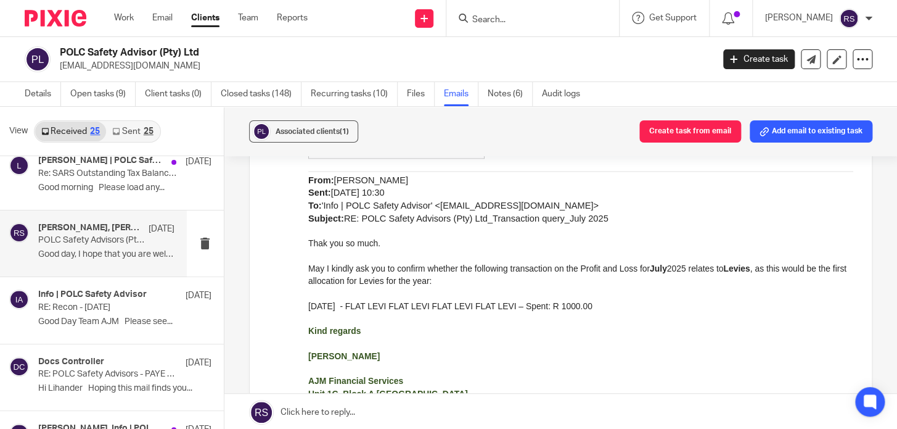
scroll to position [841, 0]
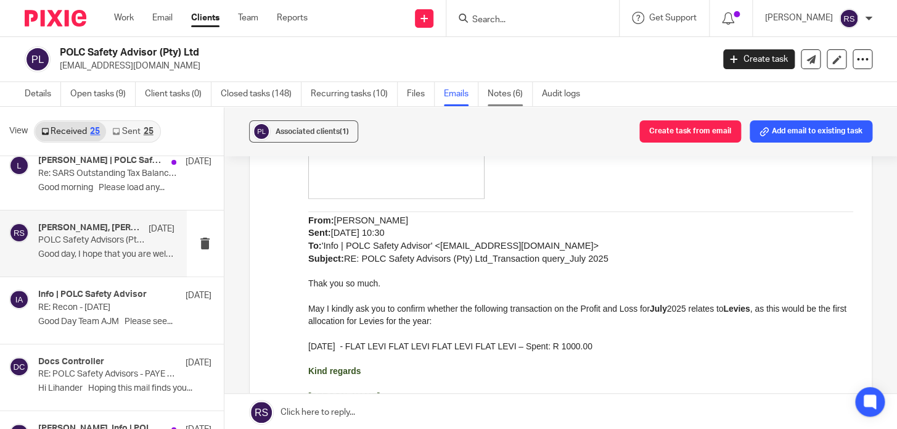
click at [502, 97] on link "Notes (6)" at bounding box center [510, 94] width 45 height 24
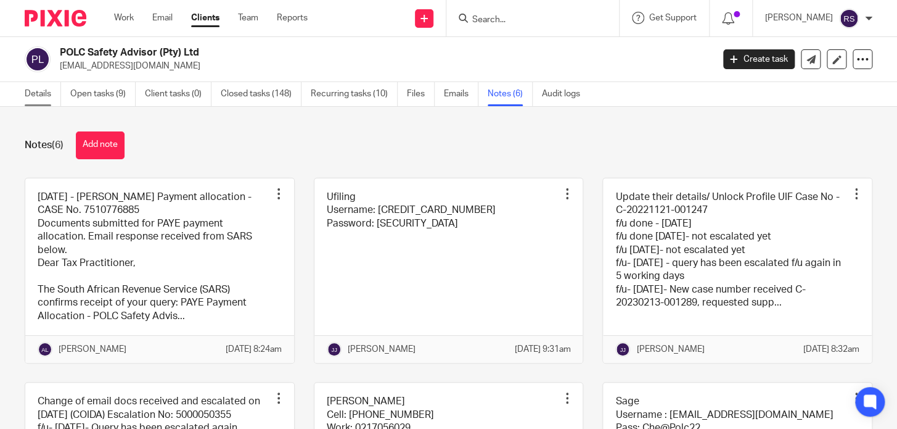
click at [57, 89] on link "Details" at bounding box center [43, 94] width 36 height 24
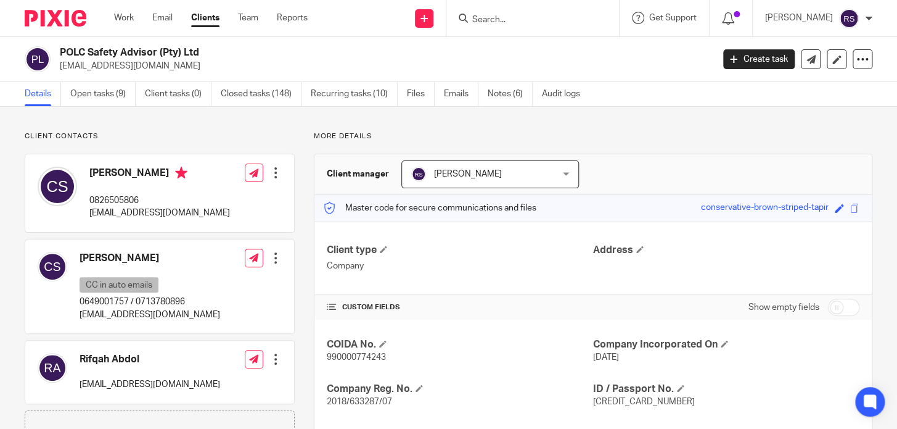
scroll to position [56, 0]
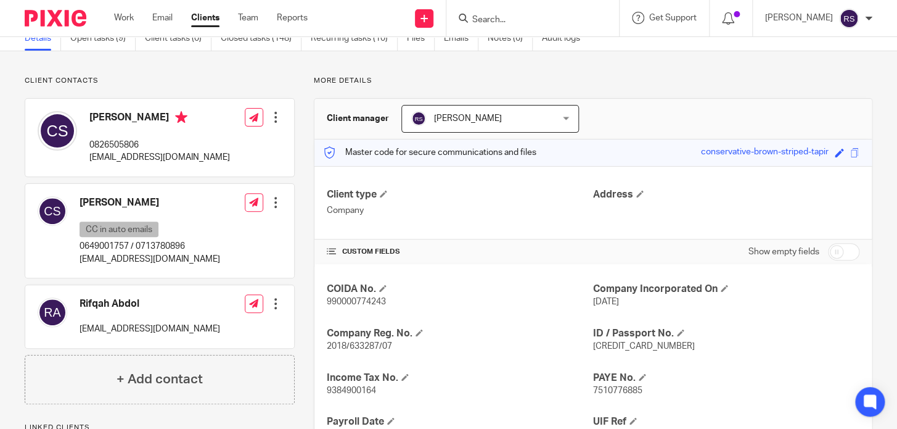
click at [192, 330] on p "[EMAIL_ADDRESS][DOMAIN_NAME]" at bounding box center [150, 329] width 141 height 12
copy div "[EMAIL_ADDRESS][DOMAIN_NAME]"
click at [195, 331] on p "[EMAIL_ADDRESS][DOMAIN_NAME]" at bounding box center [150, 329] width 141 height 12
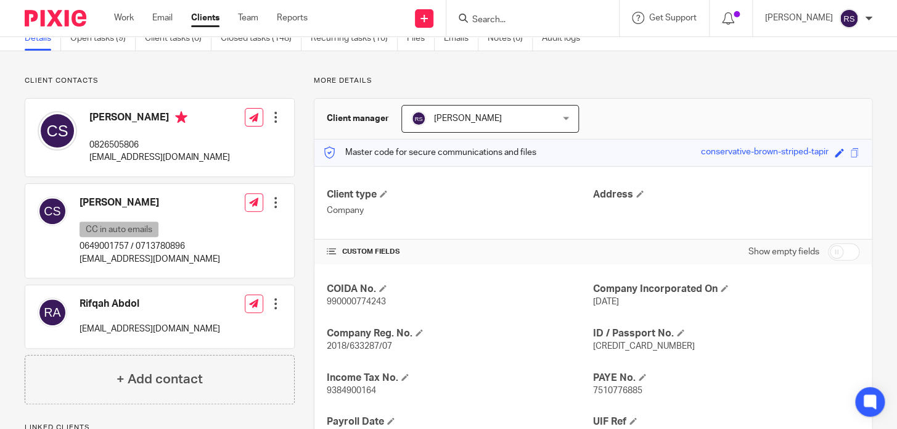
drag, startPoint x: 205, startPoint y: 332, endPoint x: 78, endPoint y: 332, distance: 126.4
click at [78, 332] on div "Rifqah Abdol [EMAIL_ADDRESS][DOMAIN_NAME] Edit contact Create client from conta…" at bounding box center [159, 316] width 269 height 63
copy p "[EMAIL_ADDRESS][DOMAIN_NAME]"
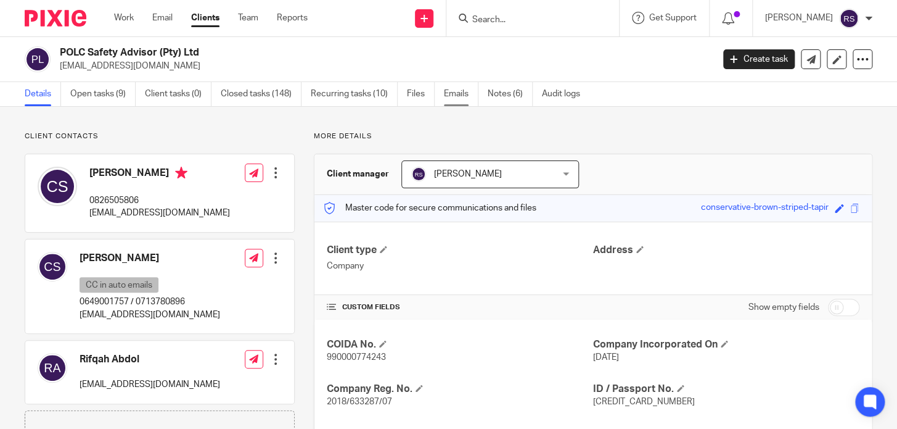
click at [463, 101] on link "Emails" at bounding box center [461, 94] width 35 height 24
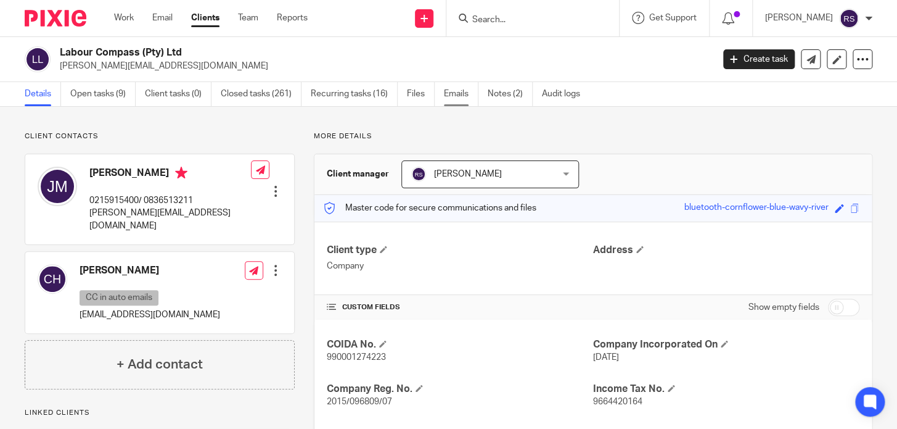
click at [459, 98] on link "Emails" at bounding box center [461, 94] width 35 height 24
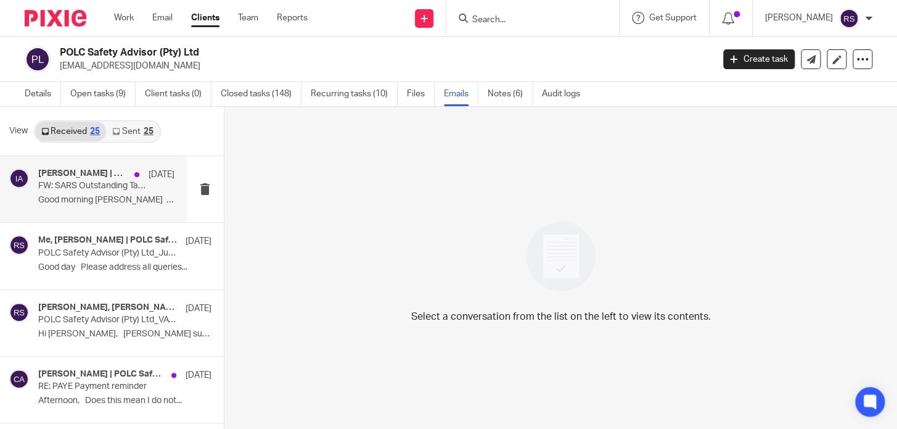
click at [128, 211] on div "[PERSON_NAME] | POLC Safety Advisor, Info | POLC Safety Advisor [DATE] FW: SARS…" at bounding box center [93, 189] width 187 height 66
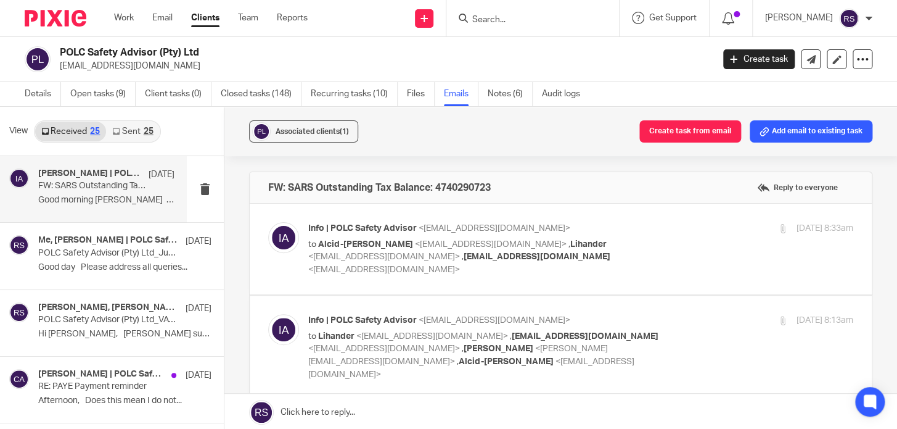
click at [616, 266] on label at bounding box center [561, 249] width 622 height 91
click at [268, 222] on input "checkbox" at bounding box center [268, 221] width 1 height 1
checkbox input "true"
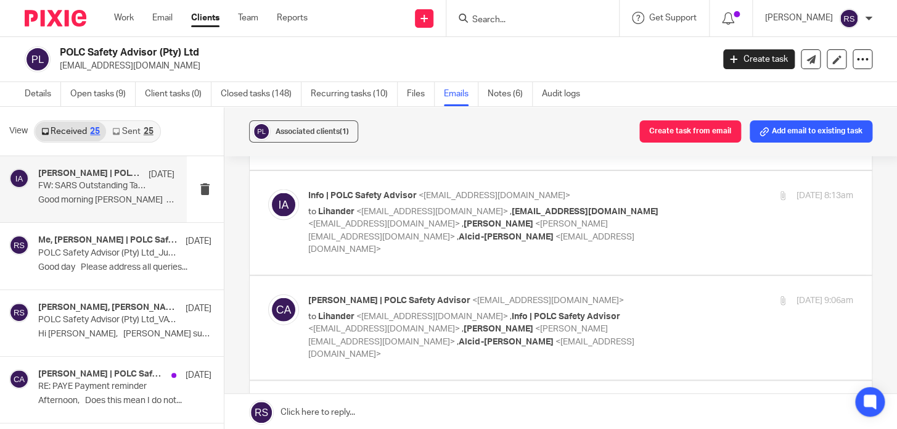
scroll to position [1121, 0]
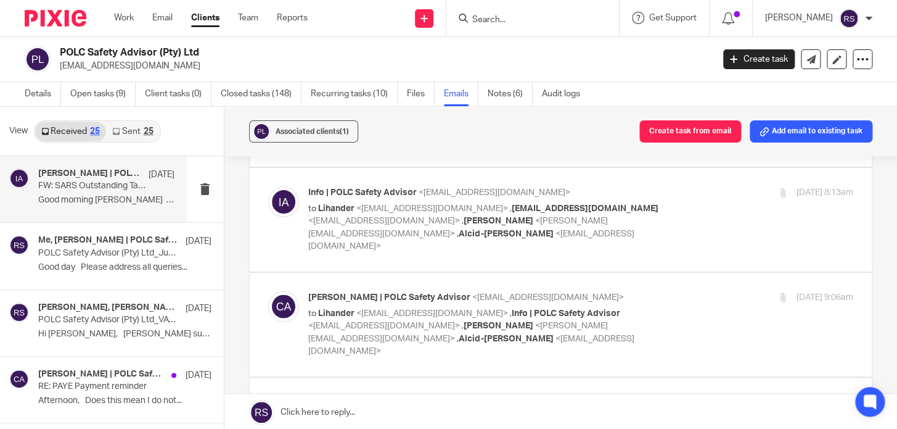
click at [551, 233] on label at bounding box center [561, 220] width 622 height 104
click at [268, 186] on input "checkbox" at bounding box center [268, 186] width 1 height 1
checkbox input "true"
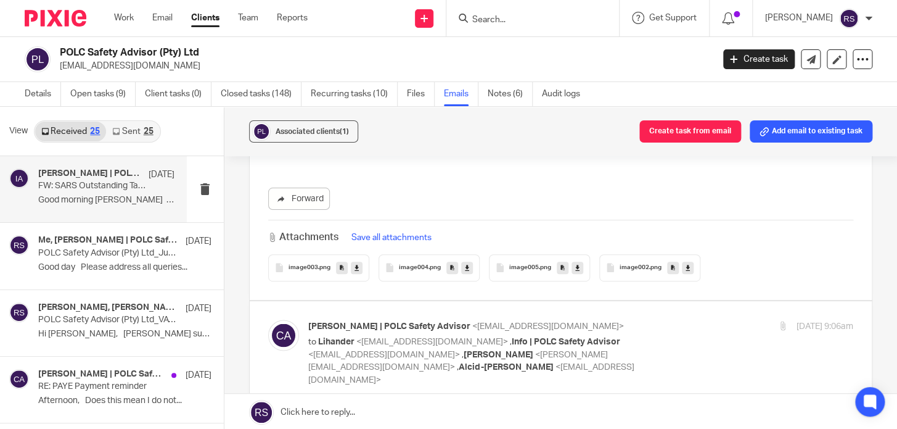
scroll to position [2859, 0]
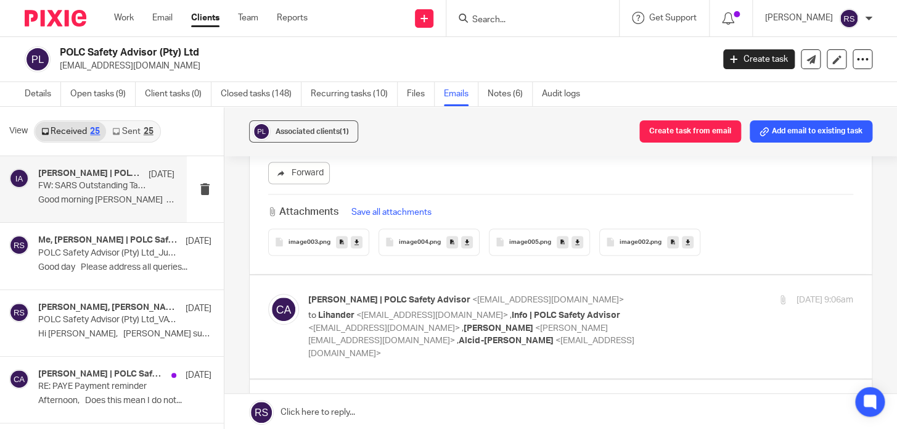
click at [640, 309] on p "to Lihander <lihander@ajmfs.co.za> , Info | POLC Safety Advisor <info@polcsafet…" at bounding box center [489, 334] width 363 height 51
checkbox input "true"
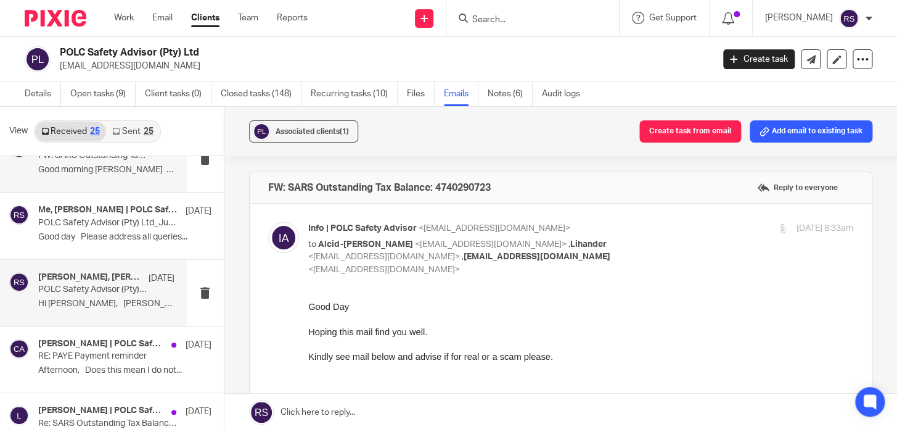
scroll to position [56, 0]
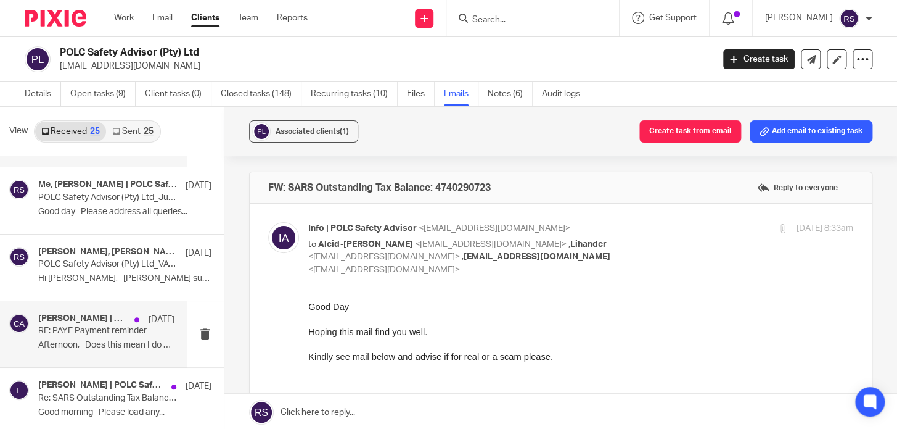
click at [113, 319] on h4 "Chereen Siebritz | POLC Safety Advisor, Angelique Lotters" at bounding box center [83, 318] width 90 height 10
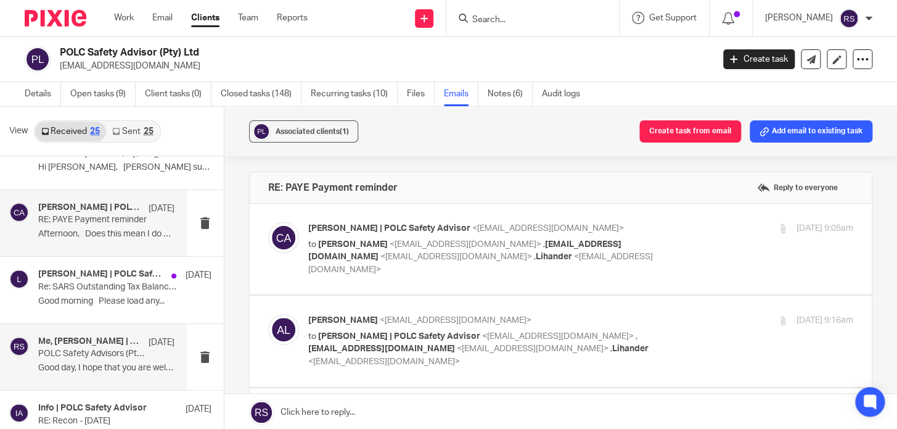
scroll to position [224, 0]
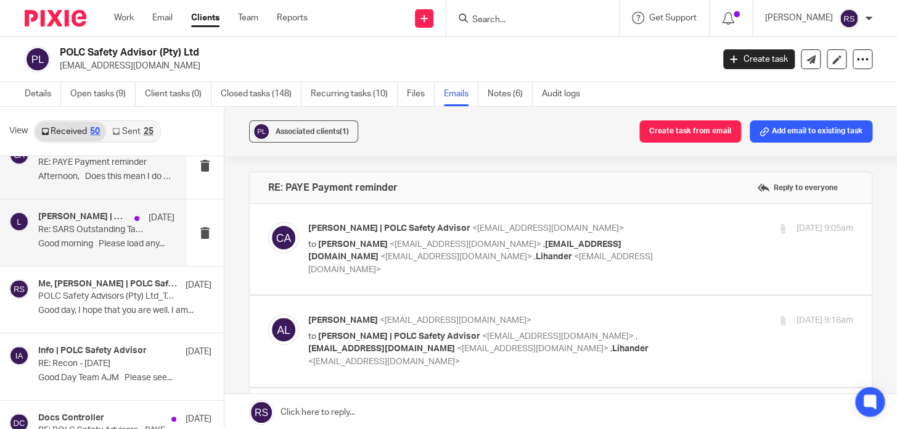
click at [133, 232] on p "Re: SARS Outstanding Tax Balance: 4740290723" at bounding box center [92, 229] width 109 height 10
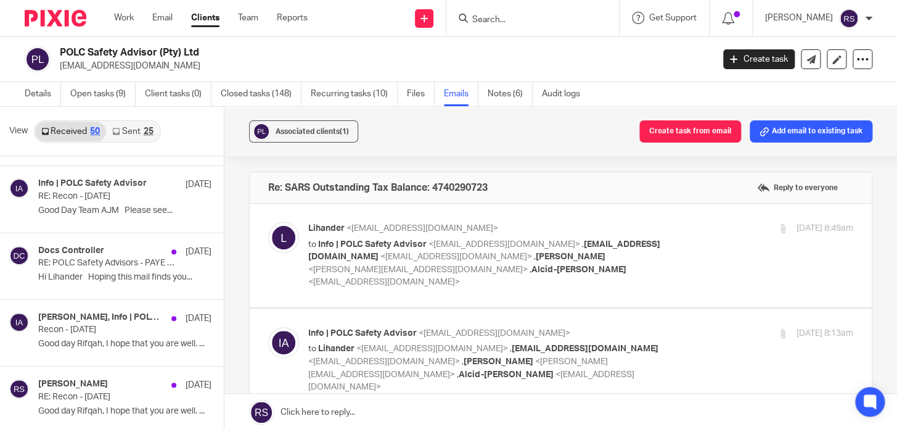
scroll to position [392, 0]
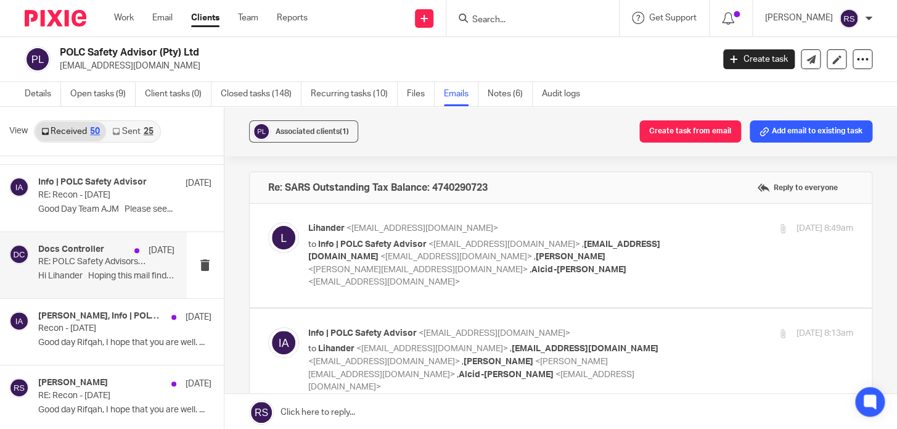
click at [118, 257] on p "RE: POLC Safety Advisors - PAYE payment allocation" at bounding box center [92, 262] width 109 height 10
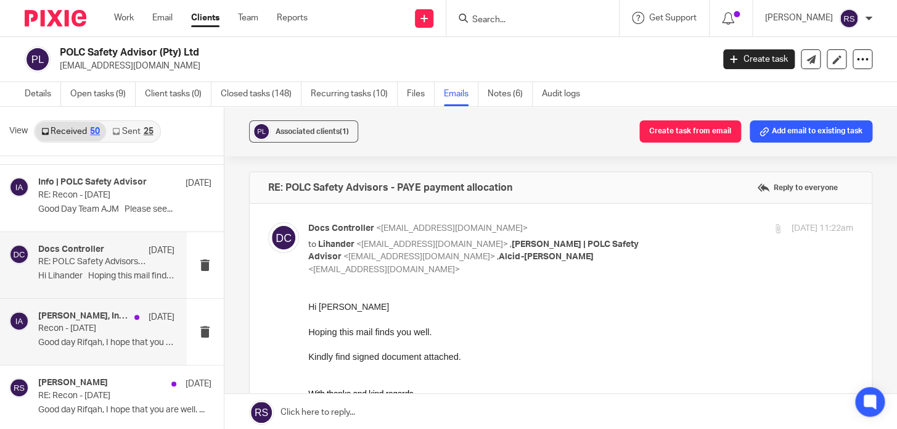
scroll to position [0, 0]
click at [122, 315] on h4 "Rita Sojini, Info | POLC Safety Advisor" at bounding box center [83, 316] width 90 height 10
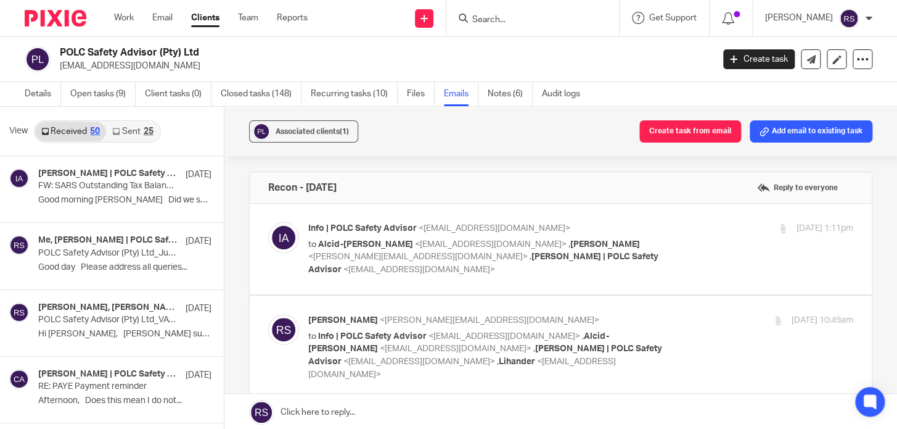
click at [535, 20] on input "Search" at bounding box center [526, 20] width 111 height 11
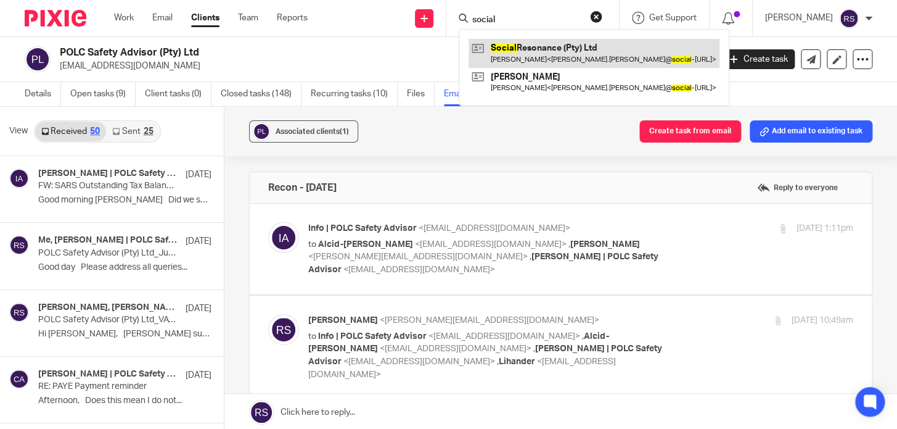
type input "social"
click at [573, 45] on link at bounding box center [594, 53] width 251 height 28
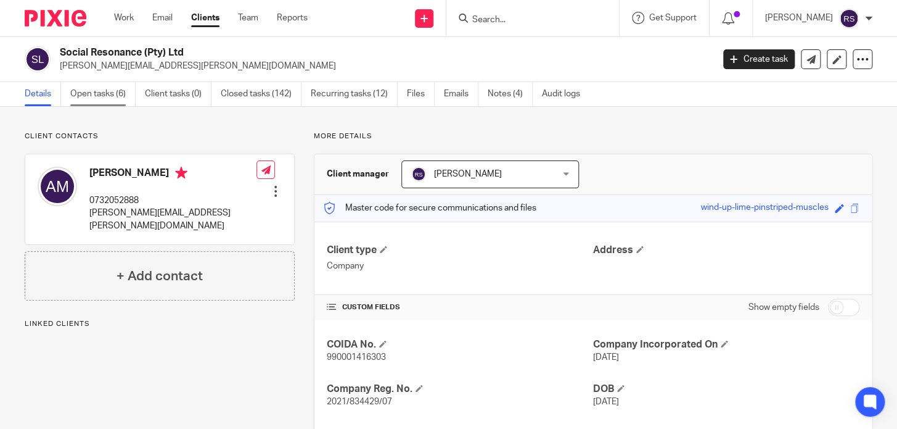
click at [99, 89] on link "Open tasks (6)" at bounding box center [102, 94] width 65 height 24
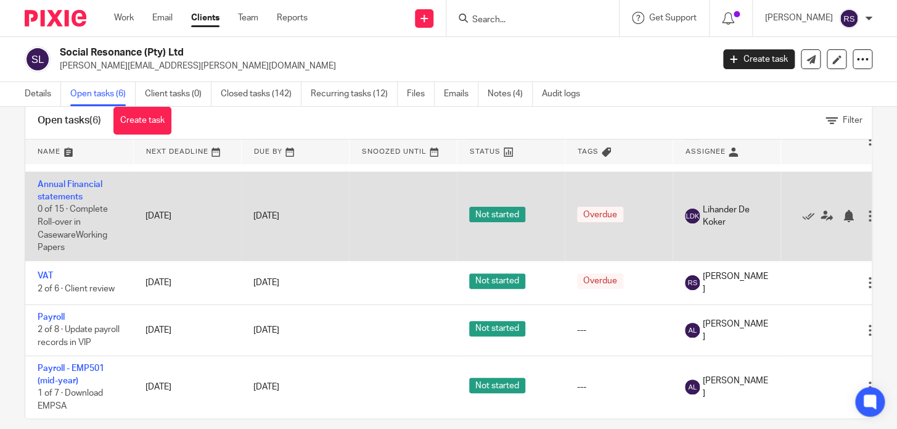
scroll to position [43, 0]
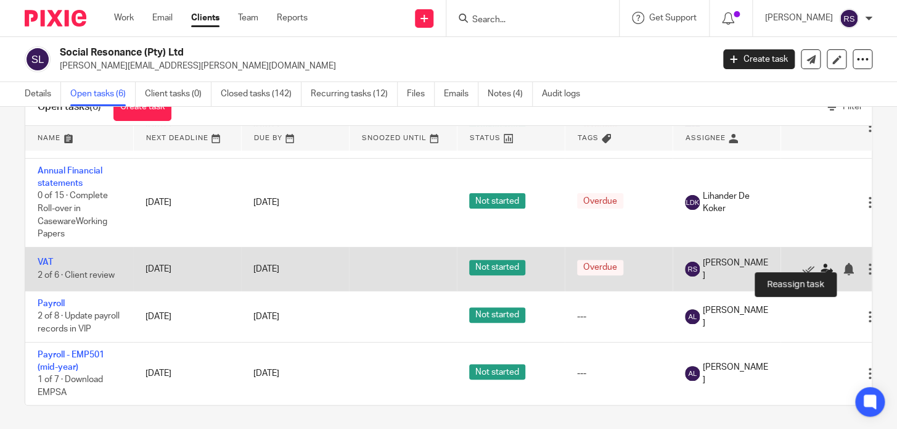
click at [826, 263] on icon at bounding box center [827, 269] width 12 height 12
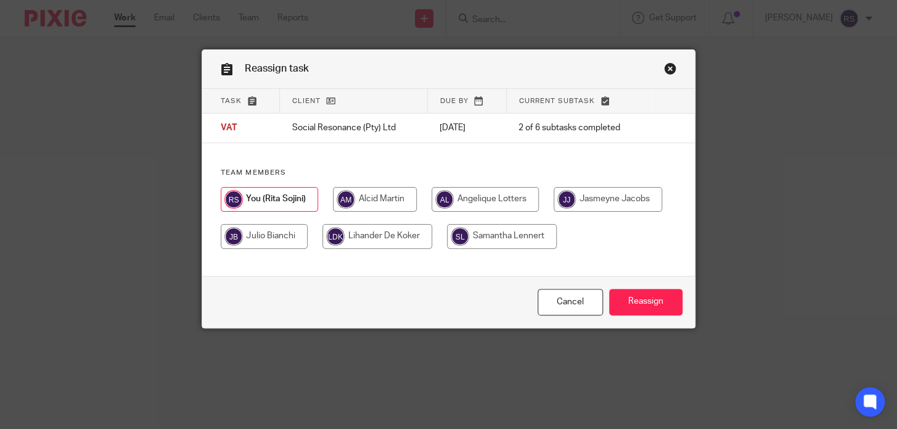
click at [432, 237] on input "radio" at bounding box center [378, 236] width 110 height 25
radio input "true"
click at [620, 303] on input "Reassign" at bounding box center [645, 302] width 73 height 27
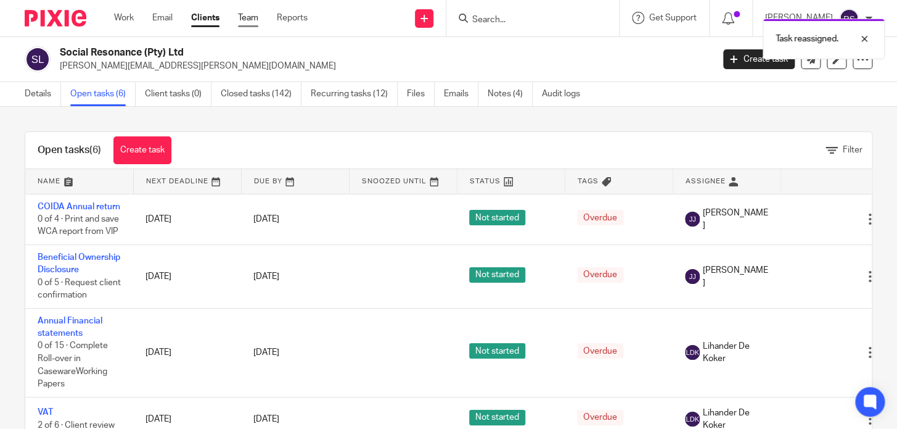
click at [244, 19] on link "Team" at bounding box center [248, 18] width 20 height 12
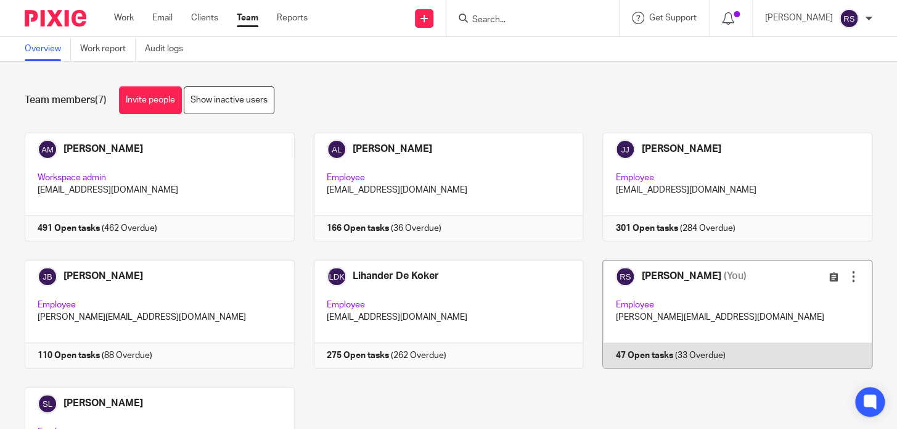
click at [656, 283] on link at bounding box center [727, 314] width 289 height 109
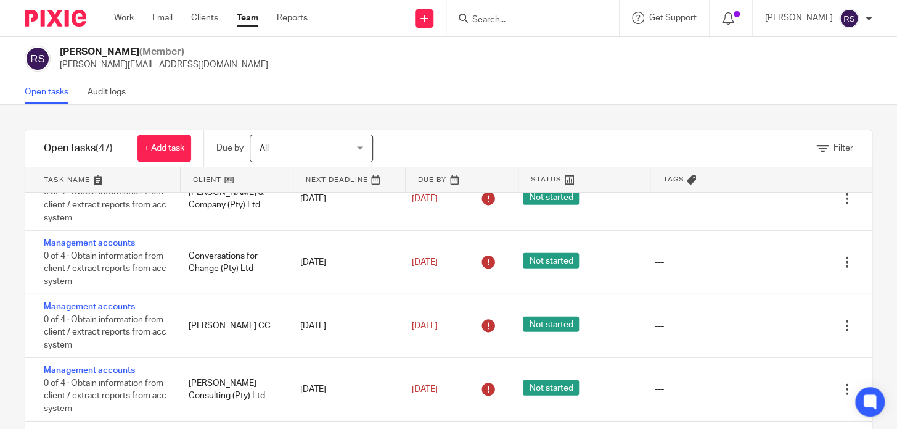
scroll to position [2101, 0]
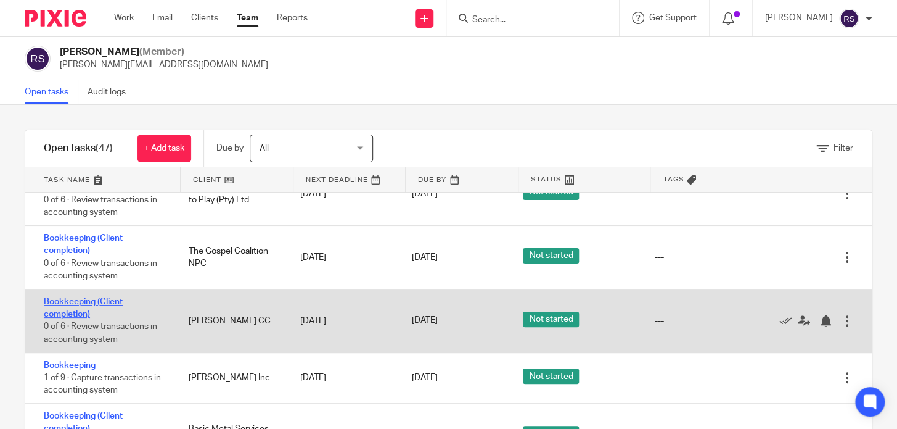
click at [57, 318] on link "Bookkeeping (Client completion)" at bounding box center [83, 307] width 79 height 21
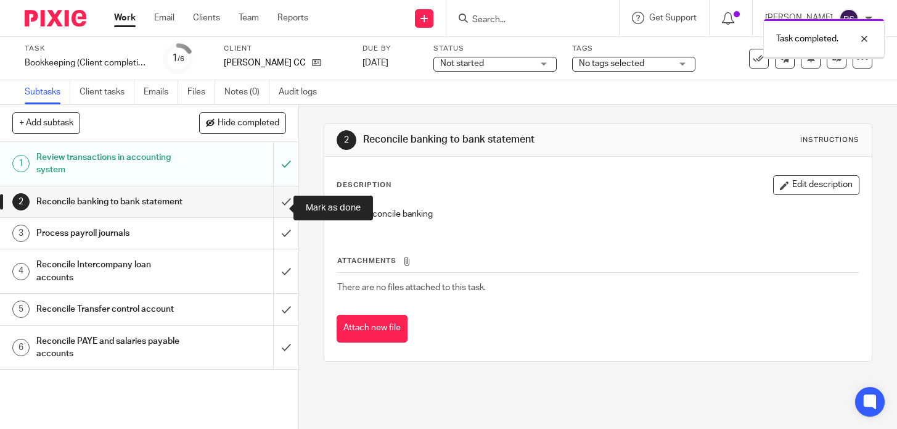
click at [273, 208] on input "submit" at bounding box center [149, 201] width 299 height 31
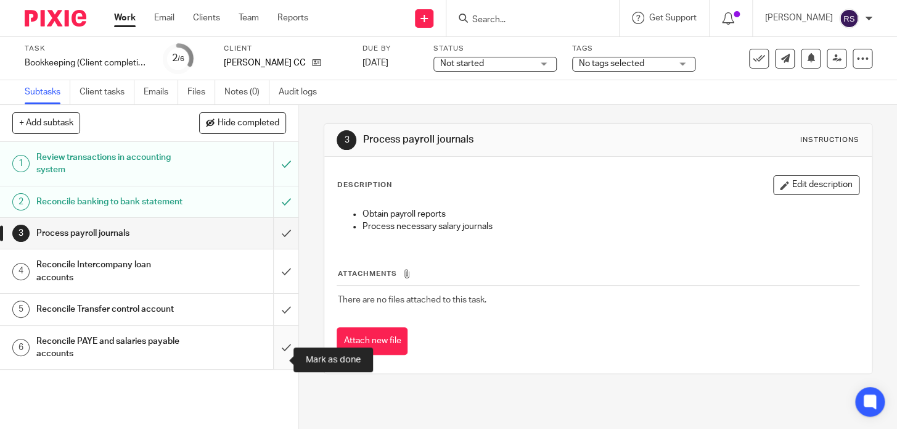
click at [272, 353] on input "submit" at bounding box center [149, 348] width 299 height 44
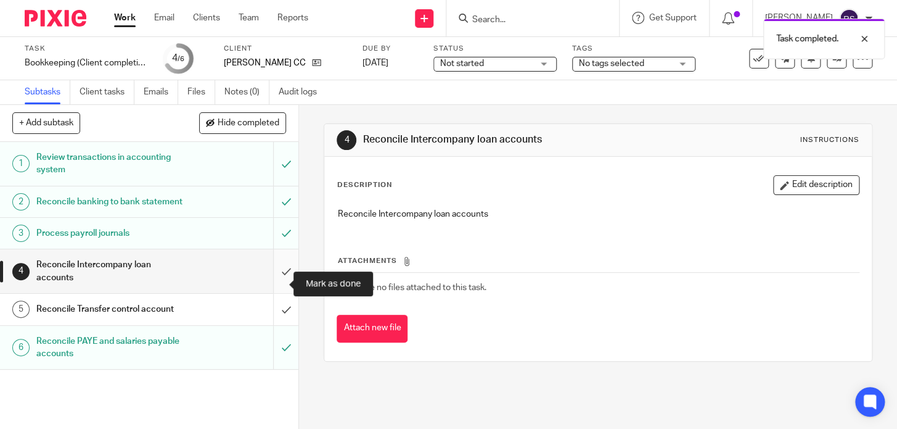
click at [278, 286] on input "submit" at bounding box center [149, 271] width 299 height 44
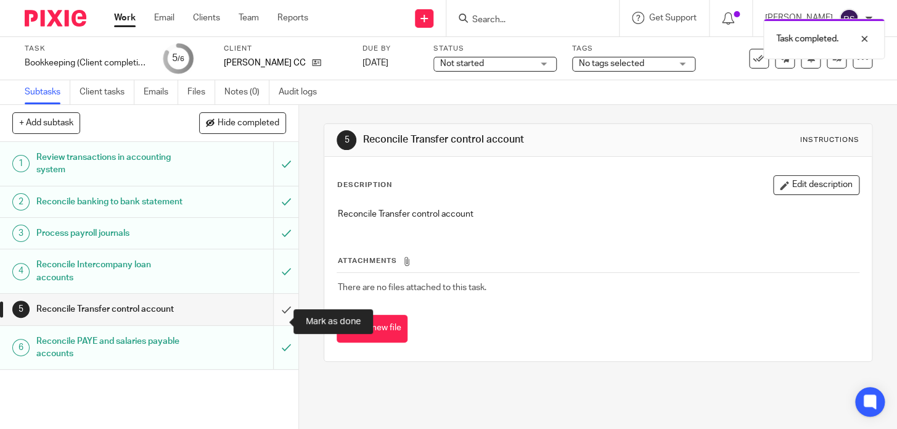
click at [278, 315] on input "submit" at bounding box center [149, 309] width 299 height 31
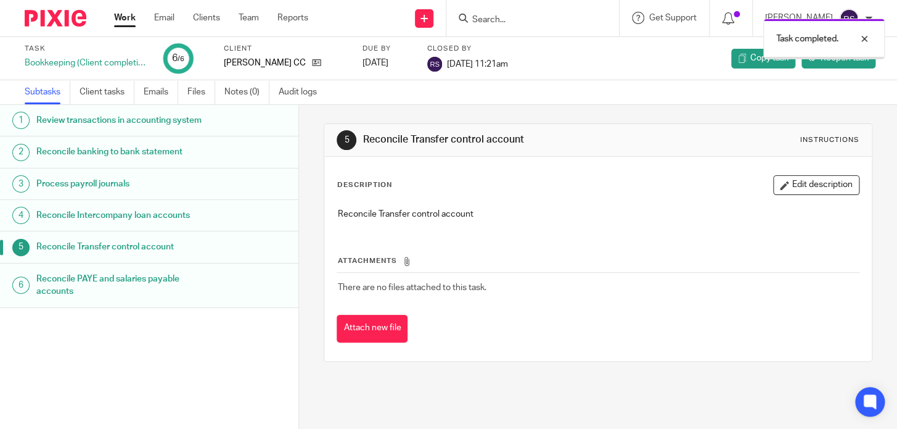
drag, startPoint x: 861, startPoint y: 38, endPoint x: 633, endPoint y: 38, distance: 227.6
click at [861, 38] on div at bounding box center [855, 38] width 33 height 15
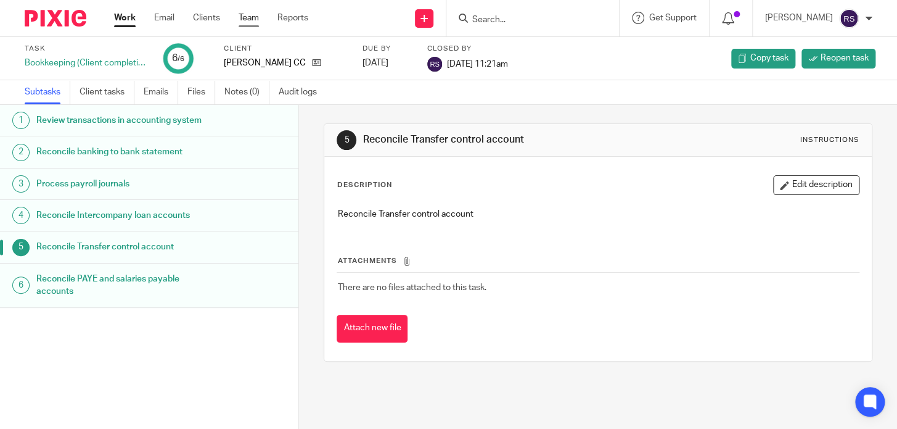
click at [252, 19] on link "Team" at bounding box center [249, 18] width 20 height 12
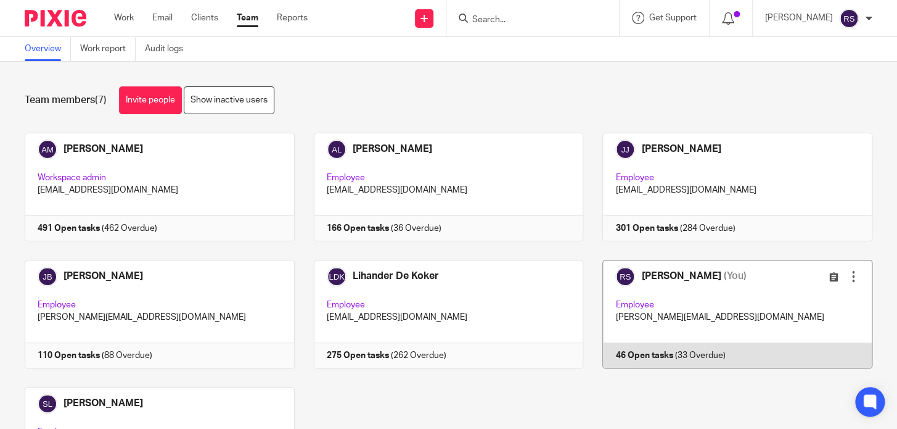
click at [706, 294] on link at bounding box center [727, 314] width 289 height 109
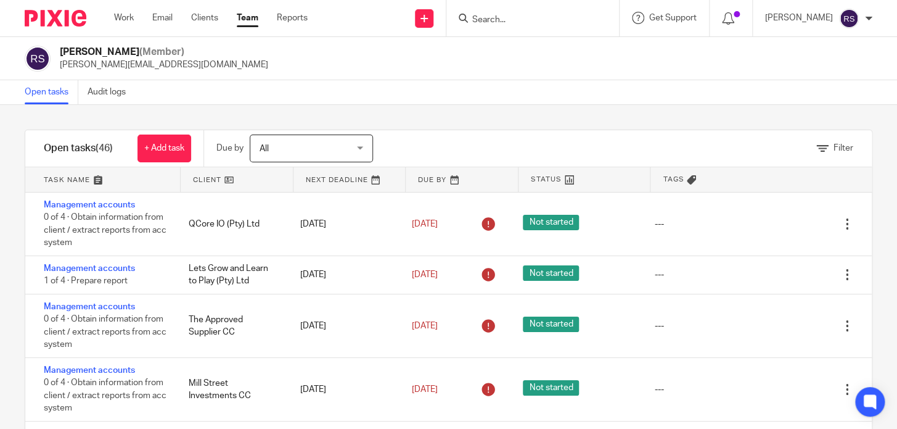
click at [546, 112] on div "Filter tasks Only show tasks matching all of these conditions 1 Client name Is …" at bounding box center [448, 267] width 897 height 324
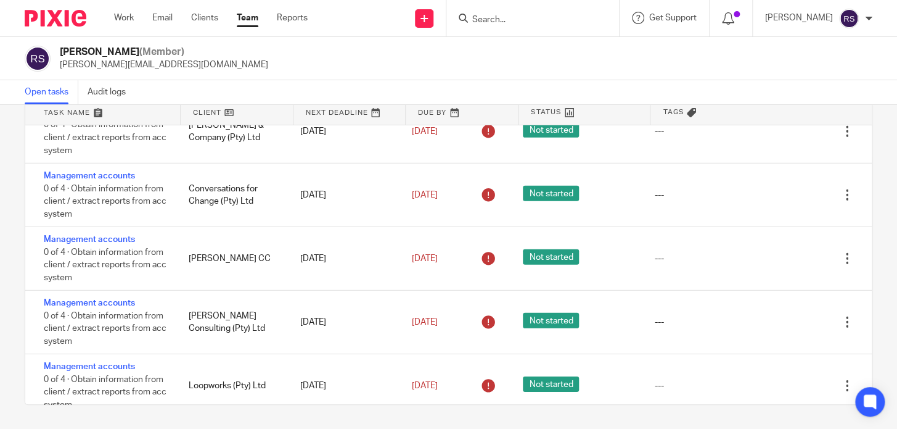
scroll to position [607, 0]
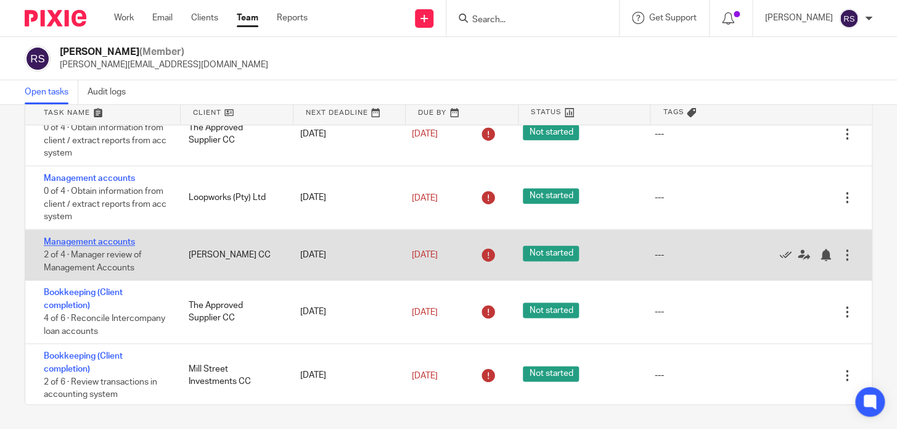
click at [88, 246] on link "Management accounts" at bounding box center [89, 241] width 91 height 9
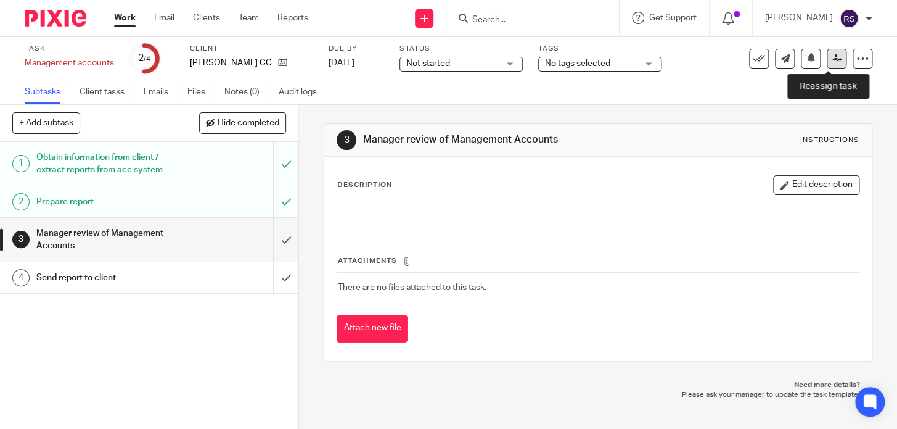
click at [833, 56] on icon at bounding box center [837, 58] width 9 height 9
click at [118, 96] on link "Client tasks" at bounding box center [107, 92] width 55 height 24
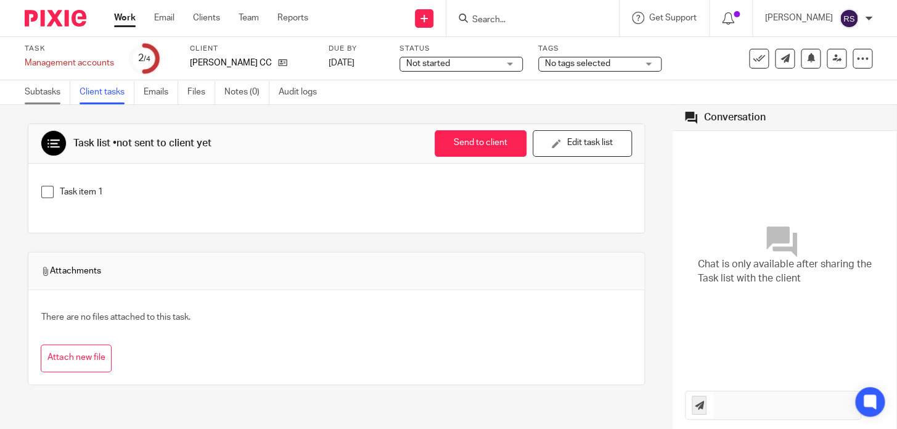
click at [31, 97] on link "Subtasks" at bounding box center [48, 92] width 46 height 24
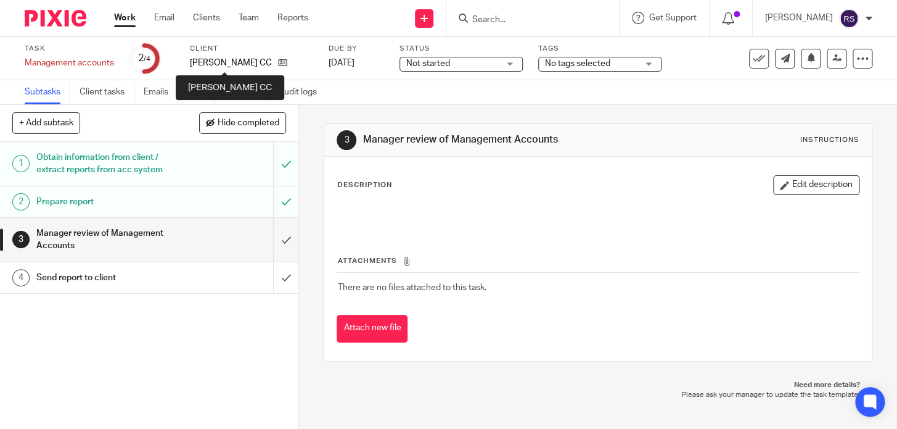
click at [236, 64] on p "[PERSON_NAME] CC" at bounding box center [231, 63] width 82 height 12
copy div "[PERSON_NAME] CC"
click at [530, 15] on input "Search" at bounding box center [526, 20] width 111 height 11
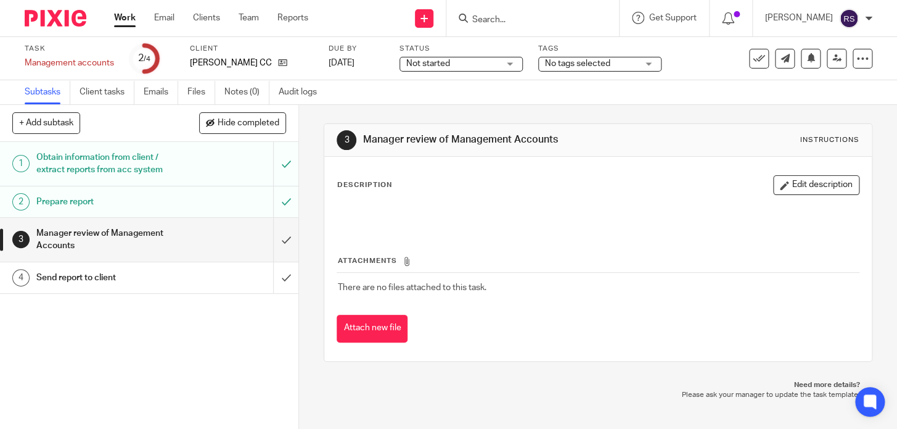
paste input "[PERSON_NAME] CC"
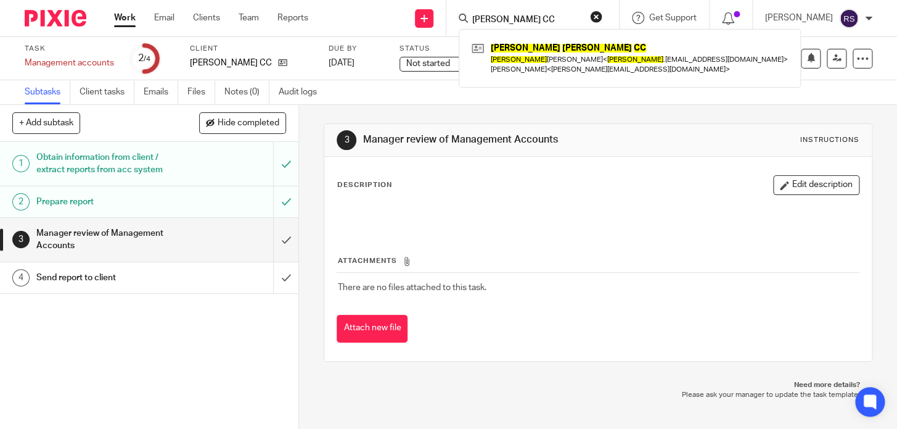
type input "[PERSON_NAME] CC"
click button "submit" at bounding box center [0, 0] width 0 height 0
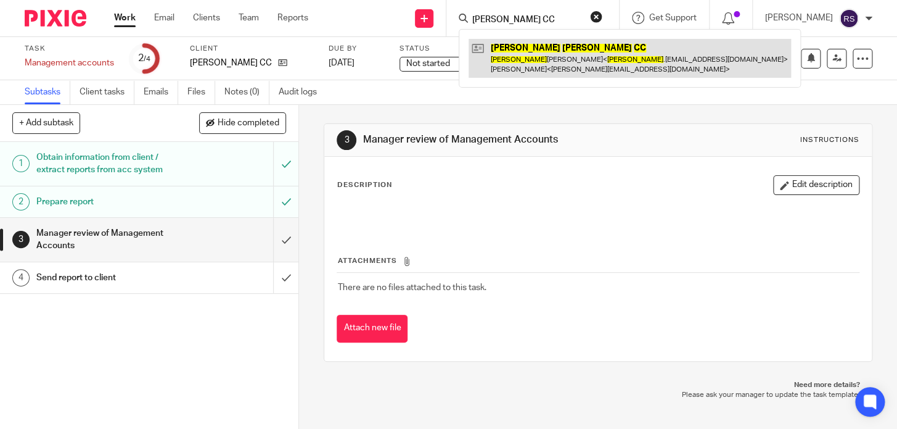
click at [555, 67] on link at bounding box center [630, 58] width 323 height 38
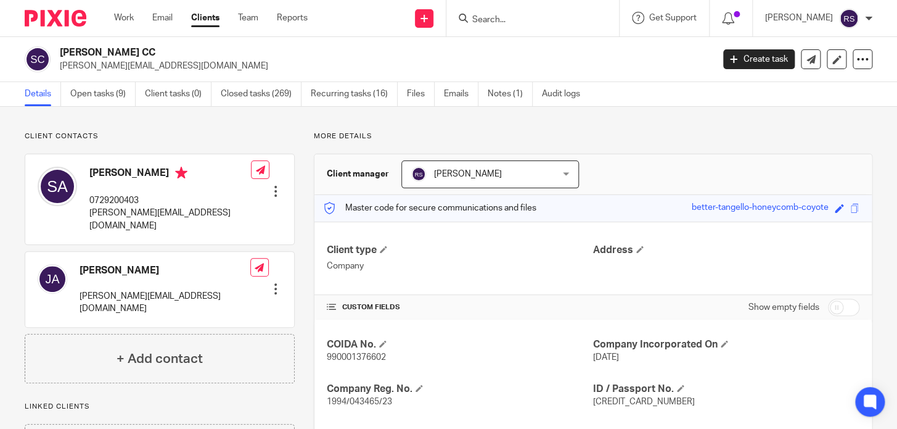
click at [624, 133] on p "More details" at bounding box center [593, 136] width 559 height 10
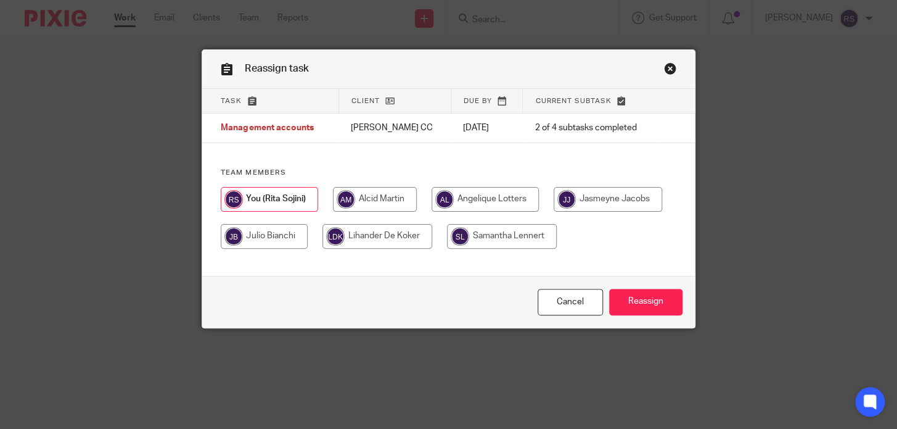
click at [664, 73] on link "Close this dialog window" at bounding box center [670, 70] width 12 height 17
click at [664, 72] on link "Close this dialog window" at bounding box center [670, 70] width 12 height 17
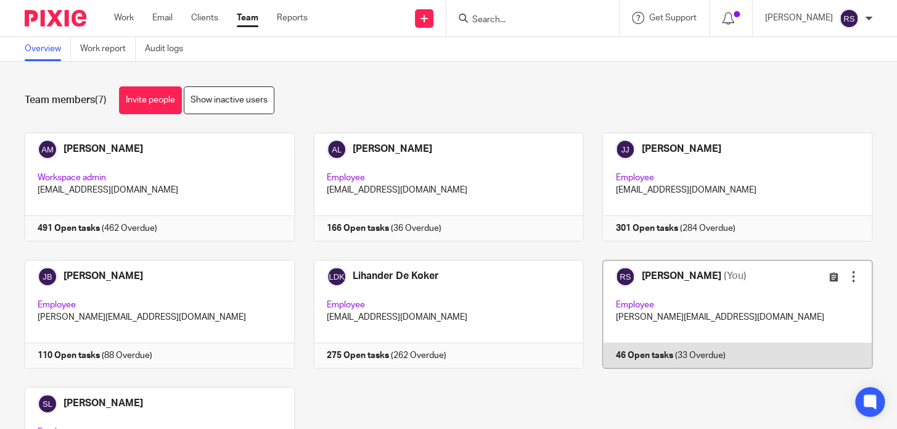
click at [725, 327] on link at bounding box center [727, 314] width 289 height 109
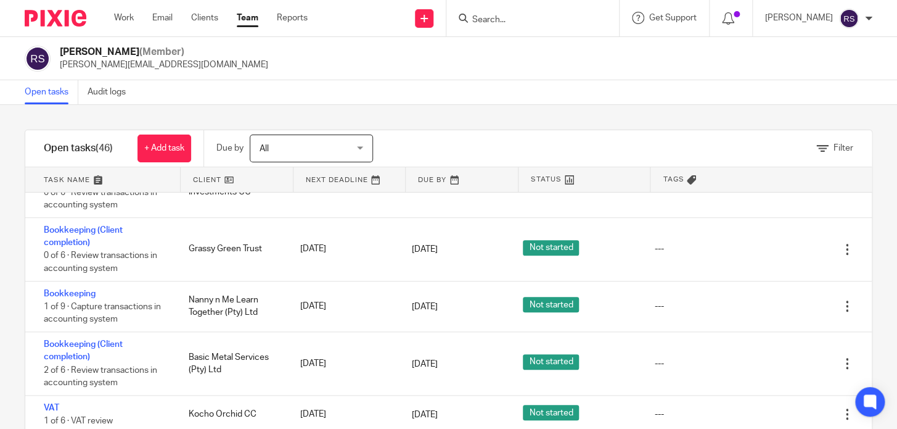
scroll to position [67, 0]
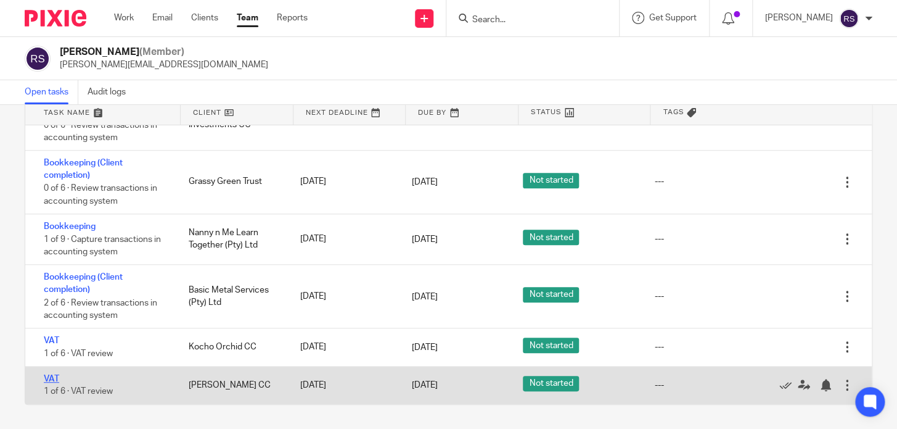
click at [47, 376] on link "VAT" at bounding box center [51, 378] width 15 height 9
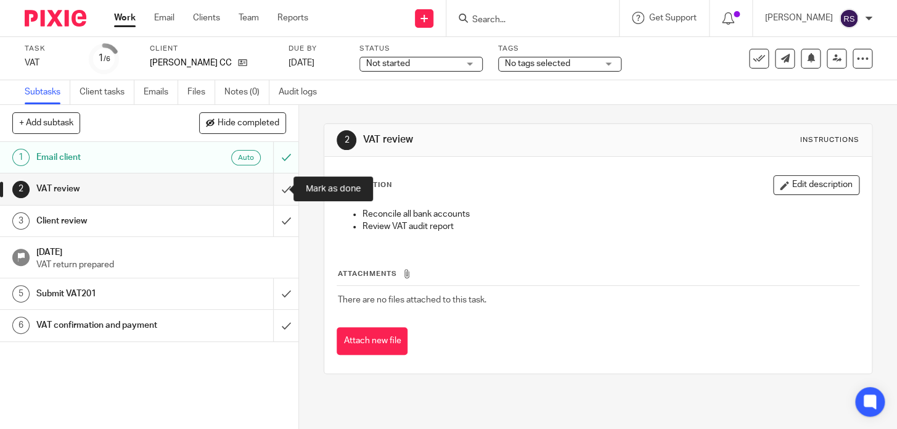
click at [273, 192] on input "submit" at bounding box center [149, 188] width 299 height 31
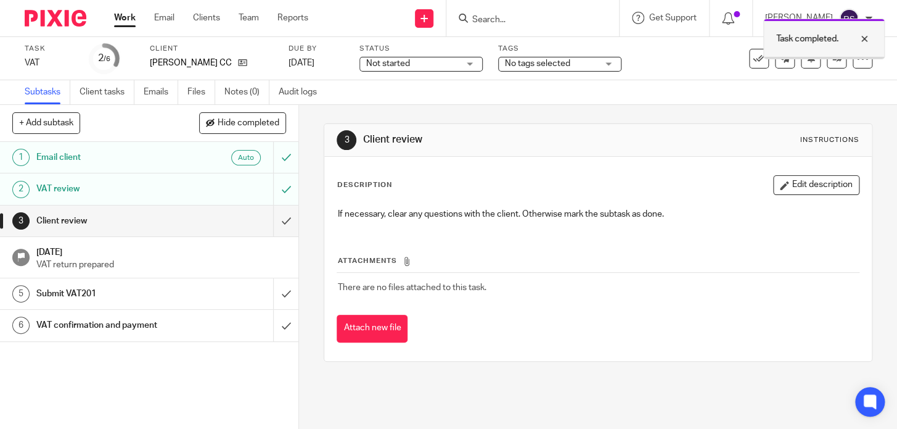
click at [864, 39] on div at bounding box center [855, 38] width 33 height 15
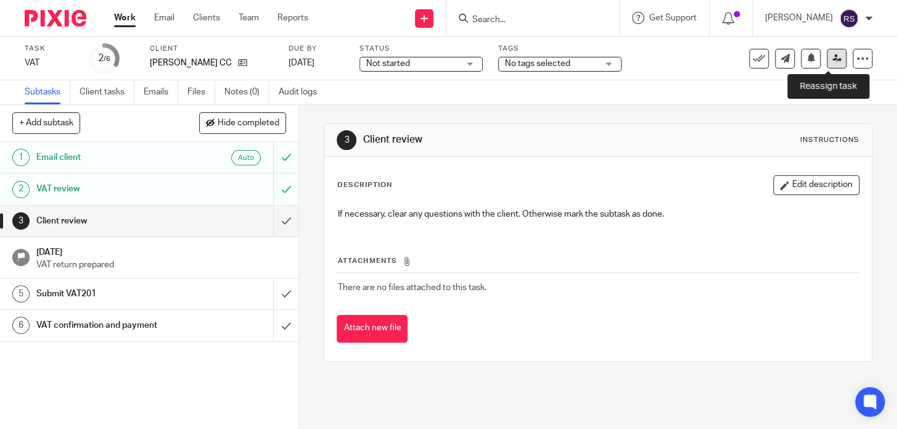
click at [833, 60] on icon at bounding box center [837, 58] width 9 height 9
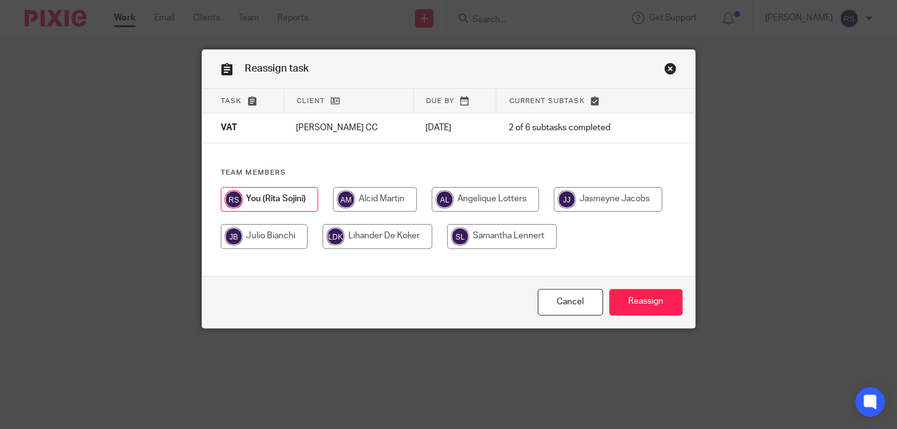
click at [481, 210] on input "radio" at bounding box center [485, 199] width 107 height 25
radio input "true"
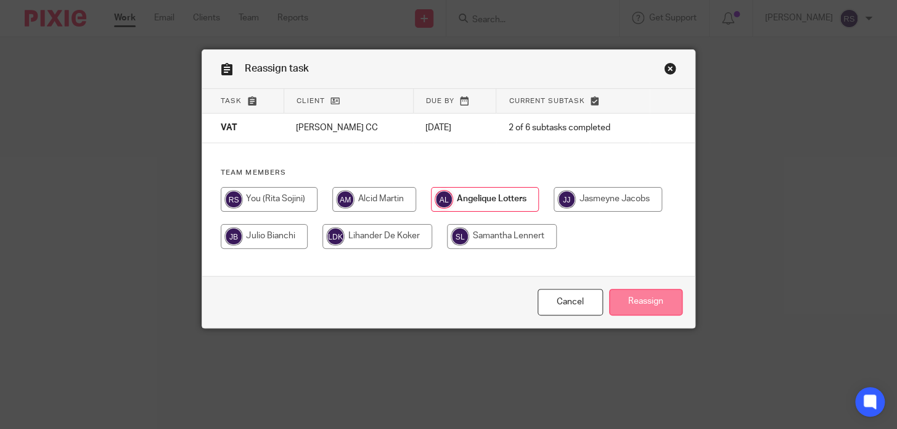
click at [655, 315] on input "Reassign" at bounding box center [645, 302] width 73 height 27
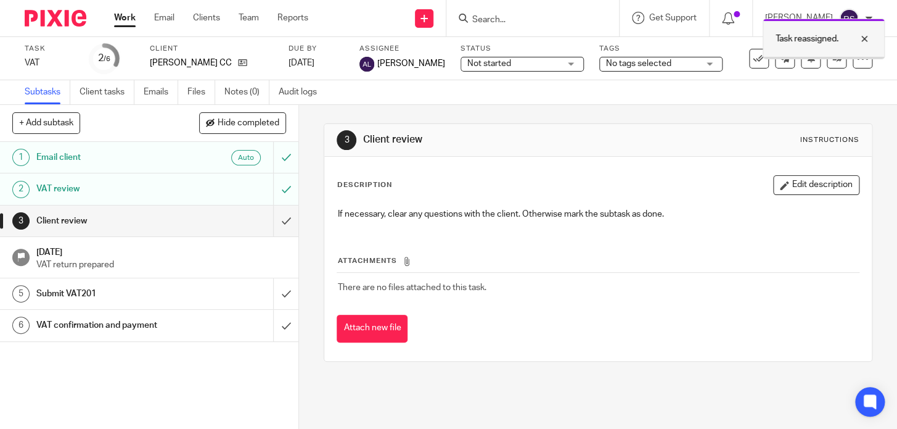
click at [865, 39] on div at bounding box center [855, 38] width 33 height 15
